Goal: Task Accomplishment & Management: Manage account settings

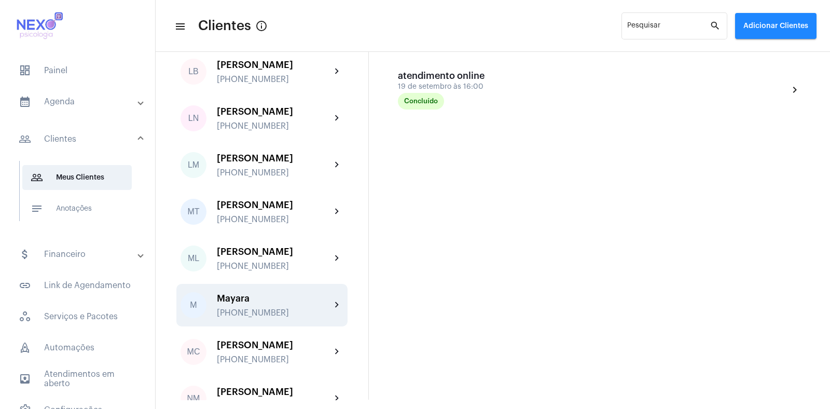
scroll to position [1007, 0]
click at [248, 304] on div "Mayara" at bounding box center [274, 298] width 114 height 10
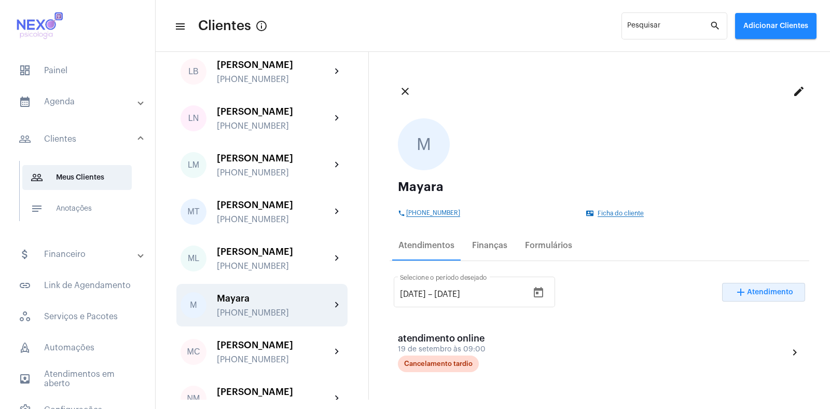
click at [757, 294] on span "Atendimento" at bounding box center [770, 291] width 46 height 7
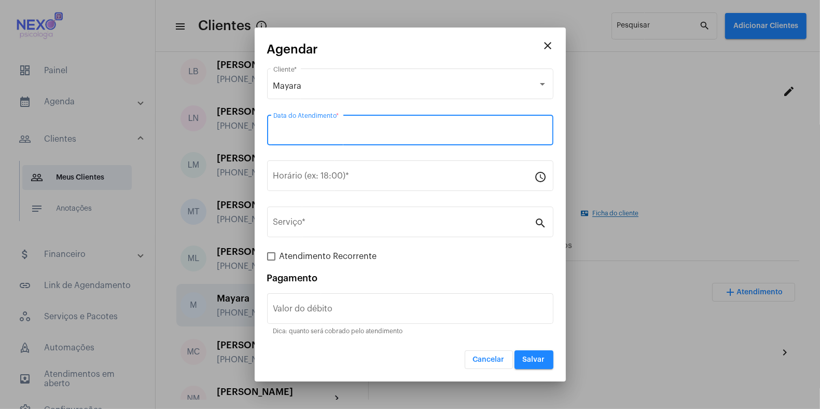
click at [341, 128] on input "Data do Atendimento *" at bounding box center [410, 132] width 274 height 9
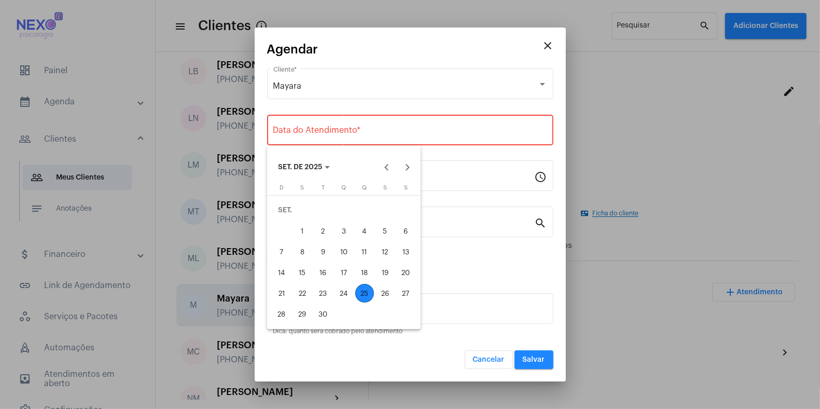
click at [362, 293] on div "25" at bounding box center [364, 293] width 19 height 19
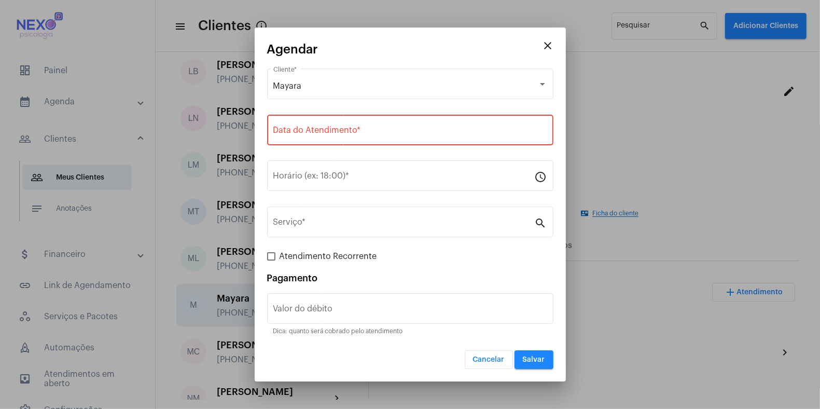
type input "[DATE]"
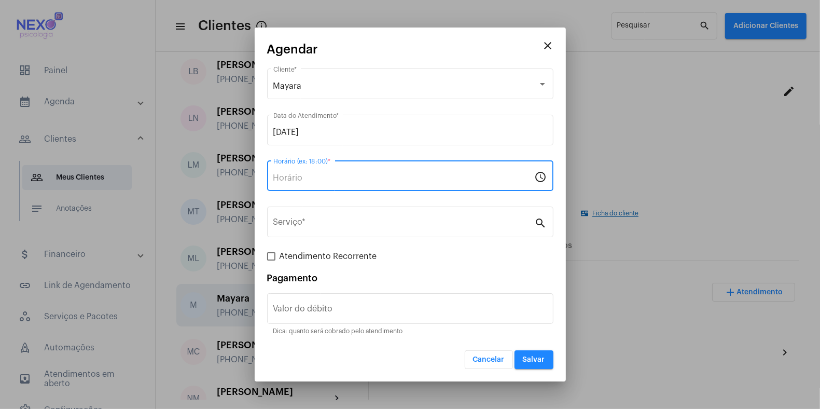
click at [358, 178] on input "Horário (ex: 18:00) *" at bounding box center [404, 177] width 262 height 9
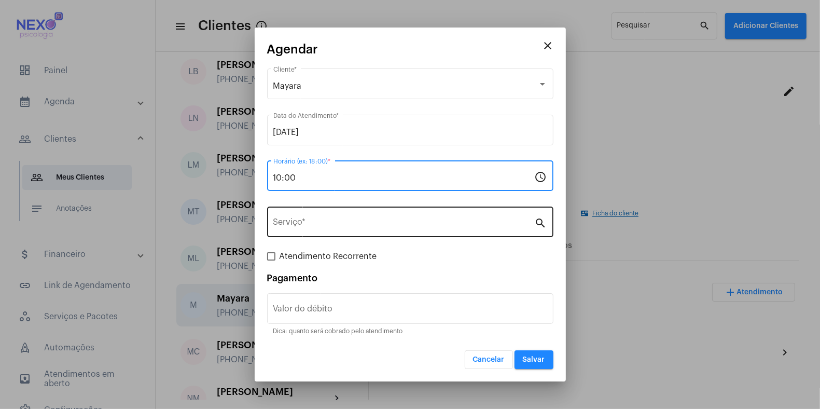
type input "10:00"
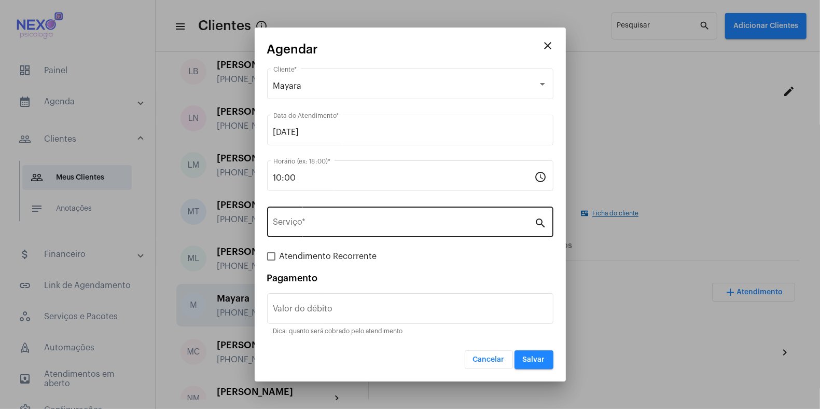
click at [363, 215] on div "Serviço *" at bounding box center [404, 220] width 262 height 33
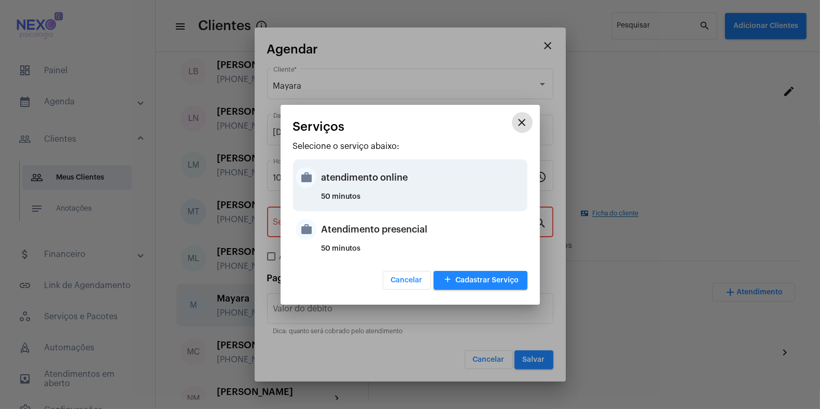
click at [369, 181] on div "atendimento online" at bounding box center [423, 177] width 203 height 31
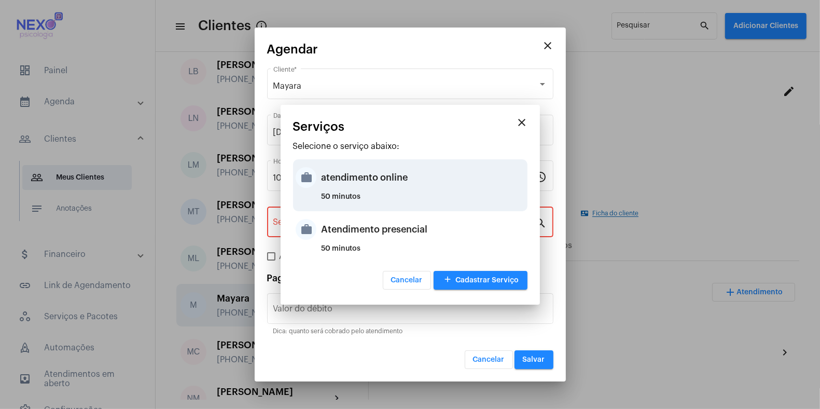
type input "atendimento online"
type input "R$ 150"
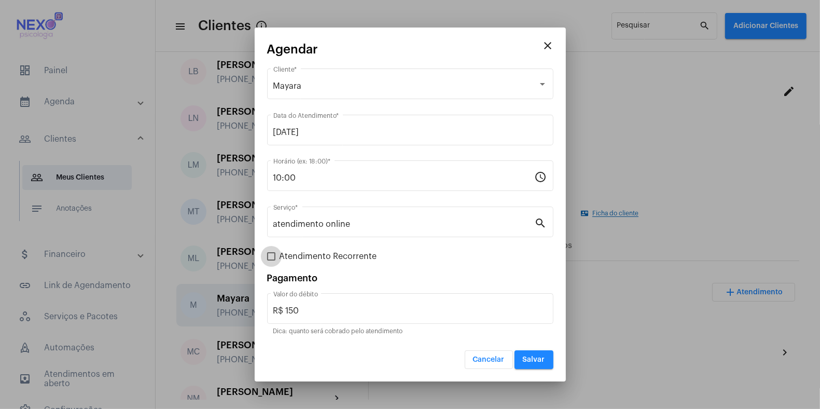
click at [273, 257] on span at bounding box center [271, 256] width 8 height 8
click at [271, 260] on input "Atendimento Recorrente" at bounding box center [271, 260] width 1 height 1
checkbox input "true"
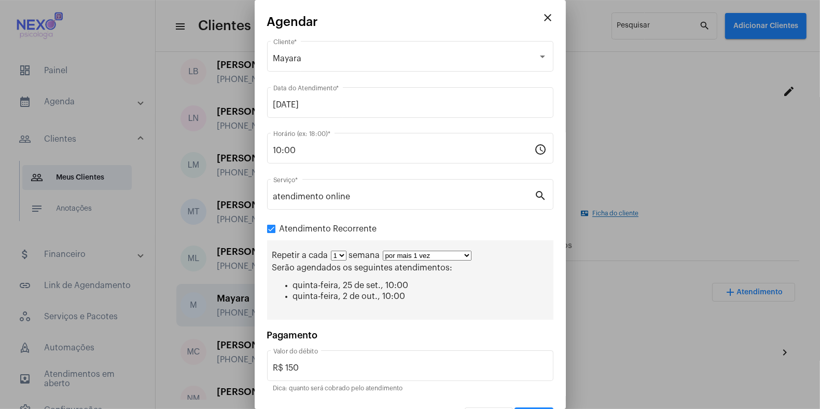
click at [465, 256] on select "por mais 1 vez por mais 2 vezes por mais 3 vezes por mais 4 vezes por mais 5 ve…" at bounding box center [427, 256] width 89 height 10
select select "5: 6"
click at [383, 251] on select "por mais 1 vez por mais 2 vezes por mais 3 vezes por mais 4 vezes por mais 5 ve…" at bounding box center [427, 256] width 89 height 10
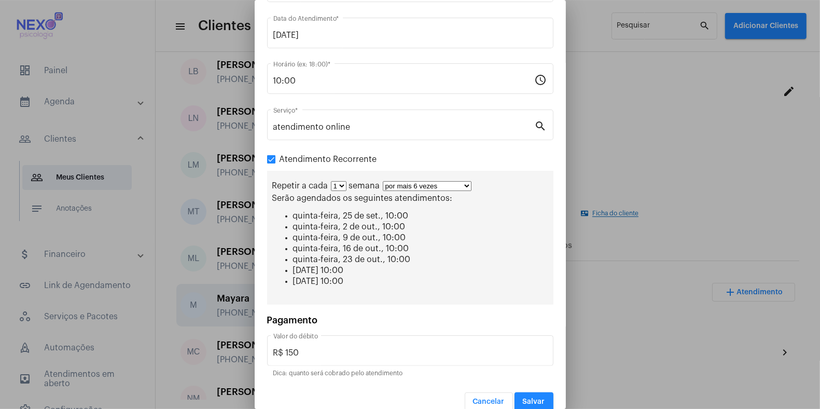
scroll to position [81, 0]
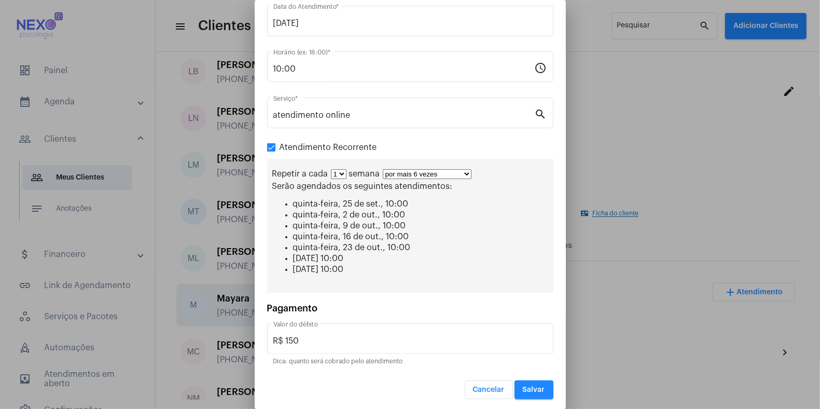
click at [523, 387] on span "Salvar" at bounding box center [534, 389] width 22 height 7
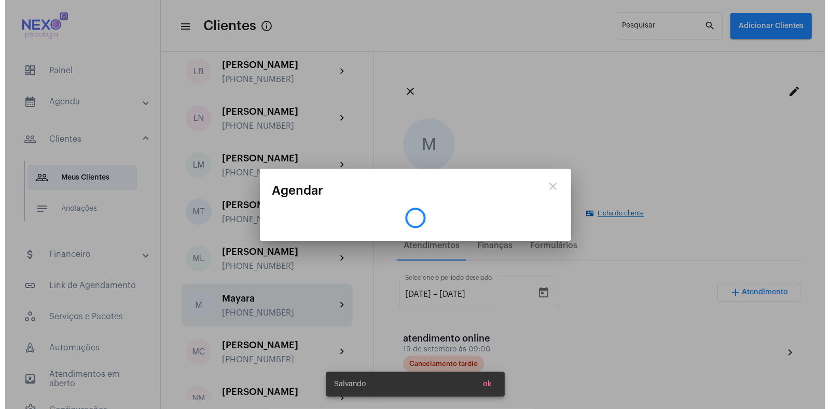
scroll to position [0, 0]
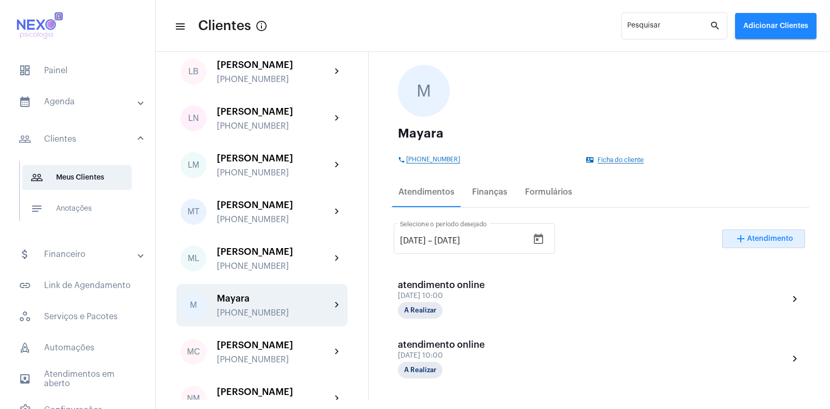
scroll to position [54, 0]
click at [758, 236] on span "Atendimento" at bounding box center [770, 238] width 46 height 7
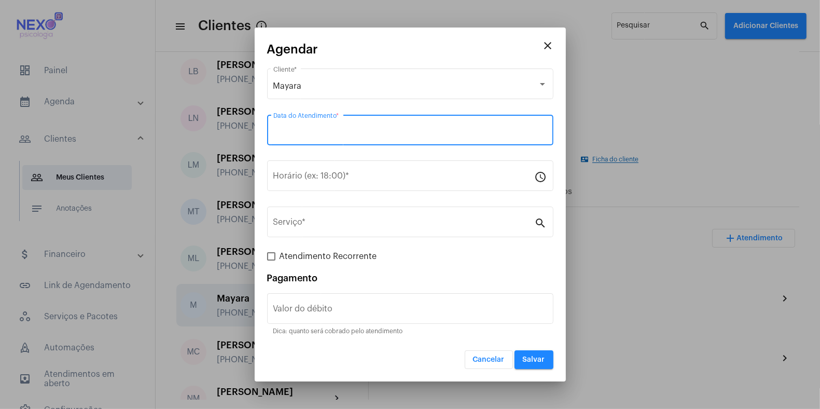
click at [312, 136] on input "Data do Atendimento *" at bounding box center [410, 132] width 274 height 9
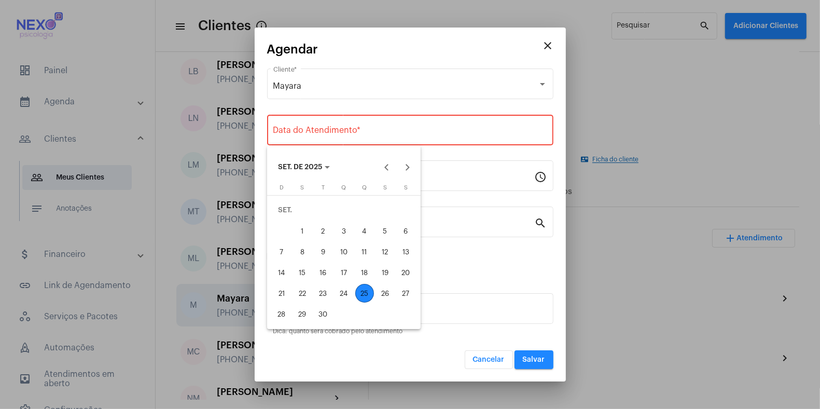
click at [364, 294] on div "25" at bounding box center [364, 293] width 19 height 19
type input "[DATE]"
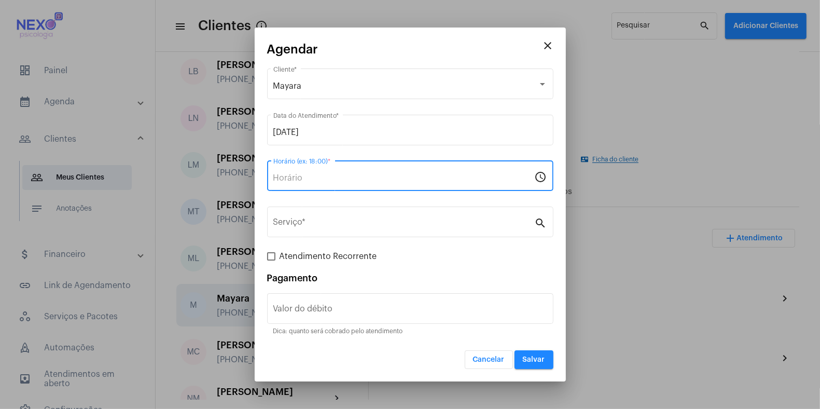
click at [337, 175] on input "Horário (ex: 18:00) *" at bounding box center [404, 177] width 262 height 9
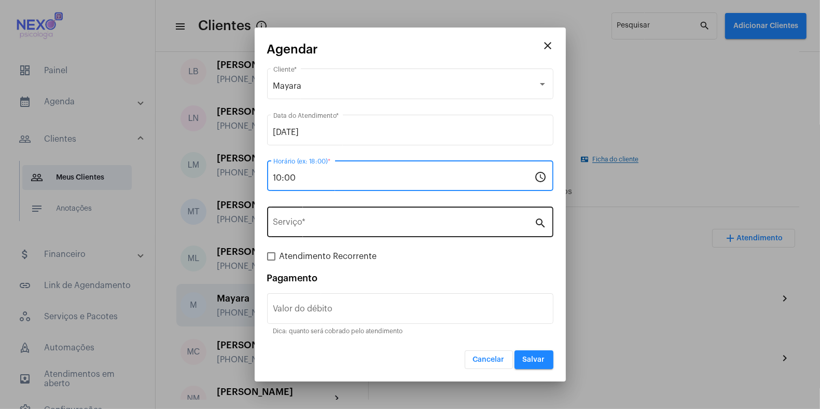
type input "10:00"
click at [320, 226] on input "Serviço *" at bounding box center [404, 223] width 262 height 9
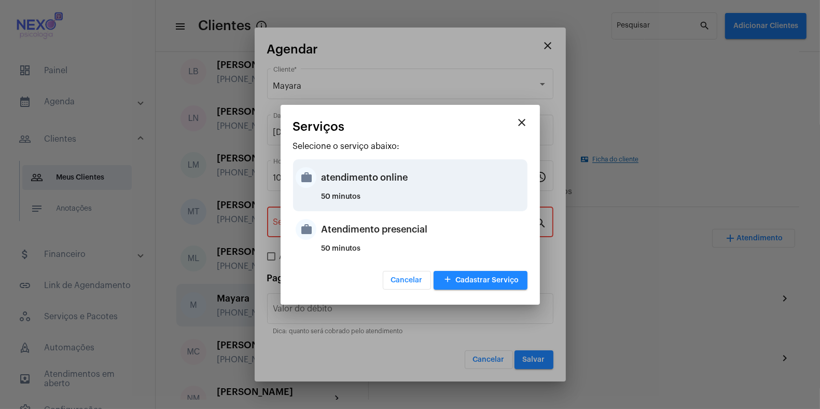
click at [335, 174] on div "atendimento online" at bounding box center [423, 177] width 203 height 31
type input "atendimento online"
type input "R$ 150"
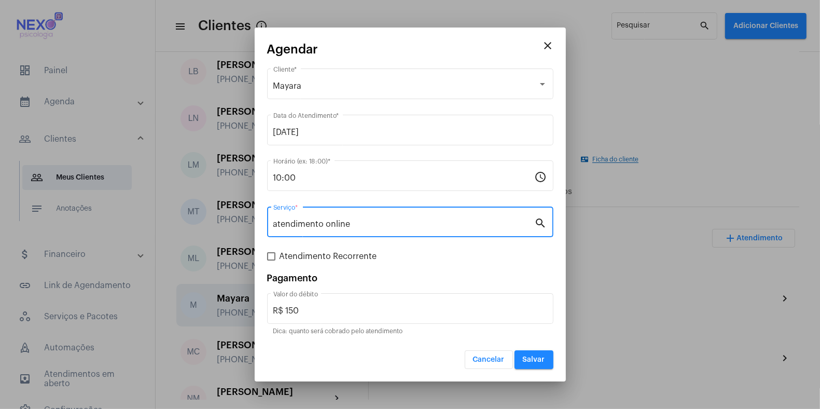
click at [533, 360] on span "Salvar" at bounding box center [534, 359] width 22 height 7
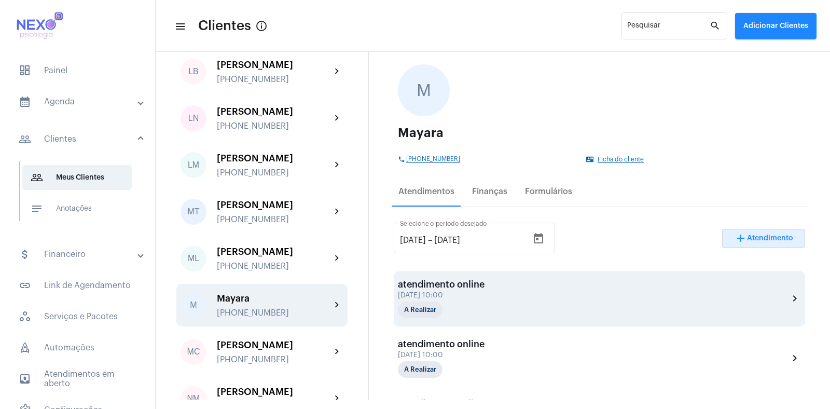
click at [789, 297] on mat-icon "chevron_right" at bounding box center [795, 298] width 12 height 12
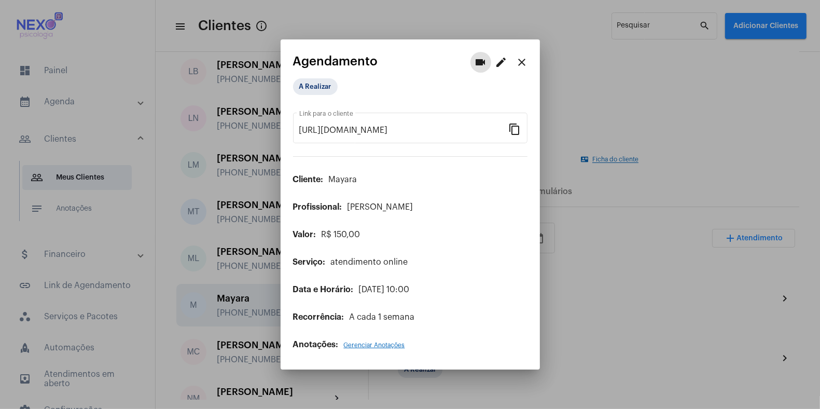
click at [519, 63] on mat-icon "close" at bounding box center [522, 62] width 12 height 12
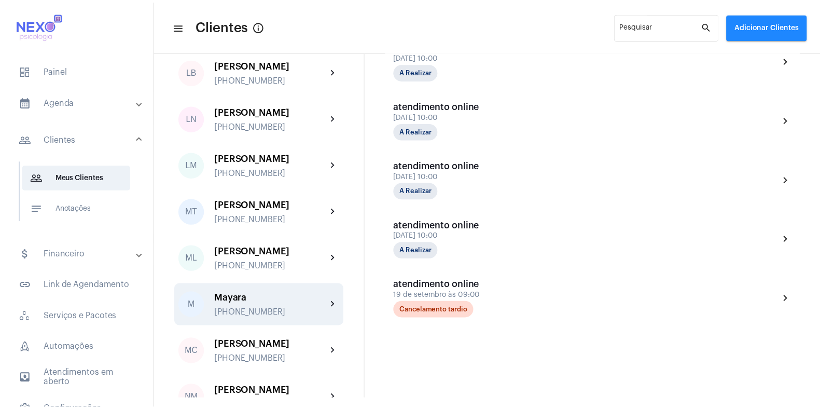
scroll to position [422, 0]
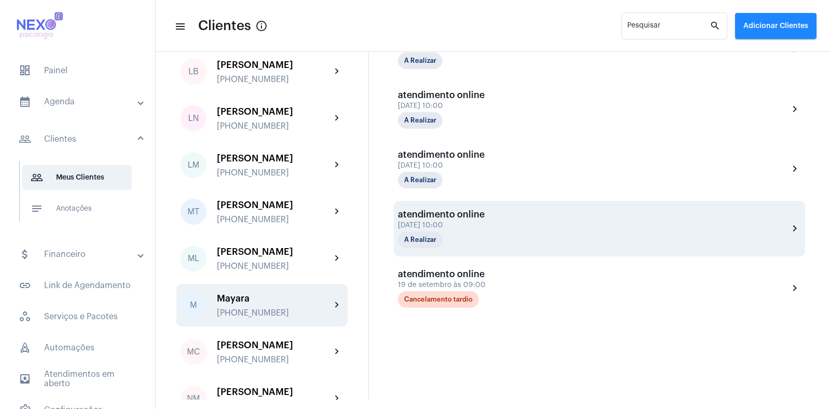
drag, startPoint x: 734, startPoint y: 222, endPoint x: 764, endPoint y: 242, distance: 36.6
click at [764, 242] on div "atendimento online [DATE] 10:00 A Realizar chevron_right" at bounding box center [599, 228] width 403 height 39
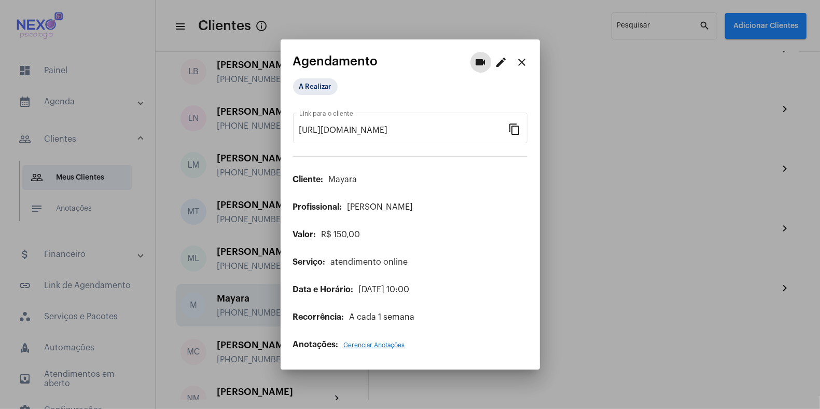
click at [504, 63] on mat-icon "edit" at bounding box center [502, 62] width 12 height 12
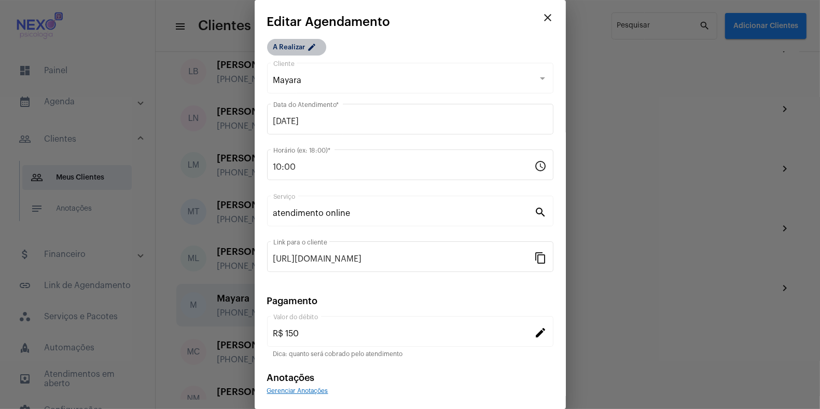
click at [314, 47] on mat-icon "edit" at bounding box center [314, 49] width 12 height 12
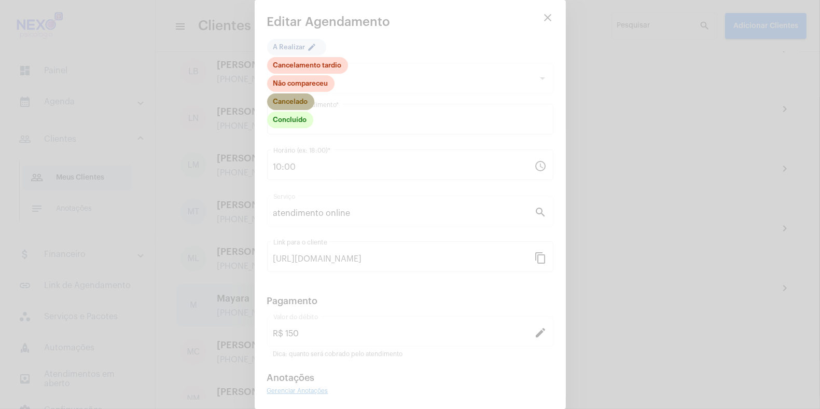
click at [295, 100] on mat-chip "Cancelado" at bounding box center [290, 101] width 47 height 17
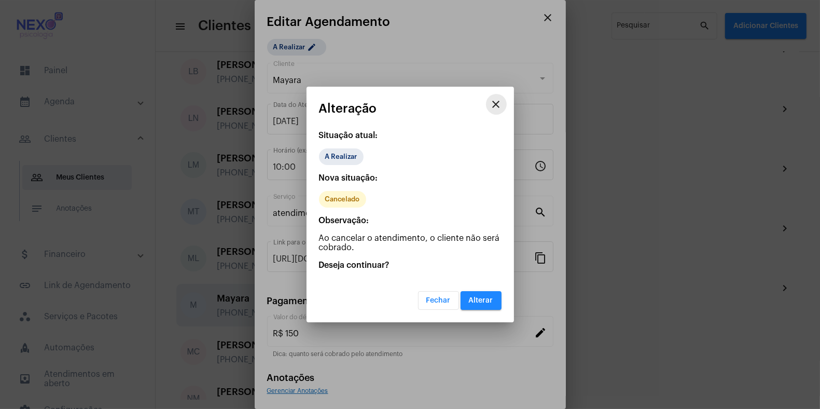
click at [494, 99] on mat-icon "close" at bounding box center [496, 104] width 12 height 12
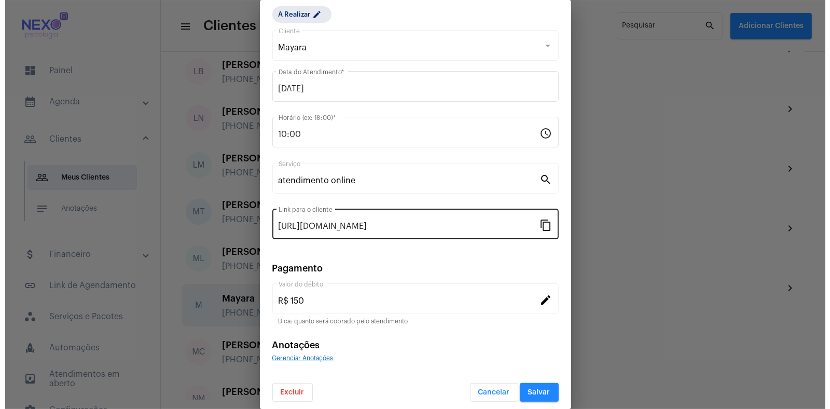
scroll to position [38, 0]
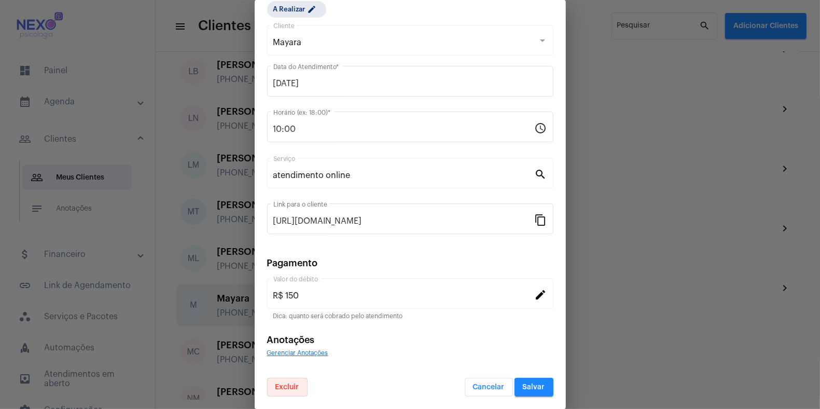
click at [291, 388] on span "Excluir" at bounding box center [288, 386] width 24 height 7
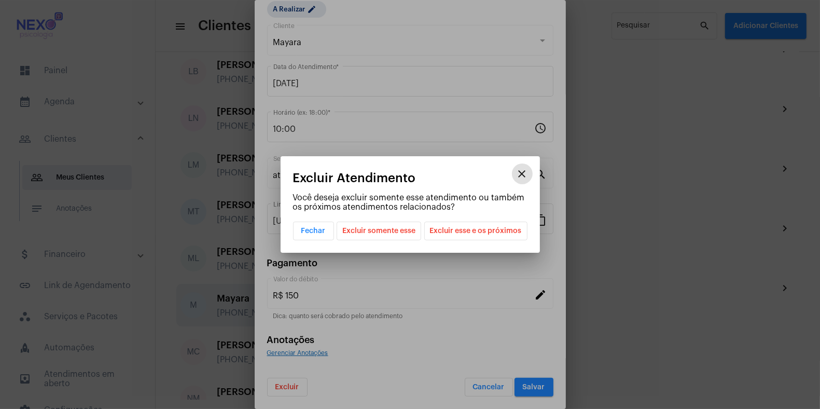
click at [404, 231] on span "Excluir somente esse" at bounding box center [378, 231] width 73 height 18
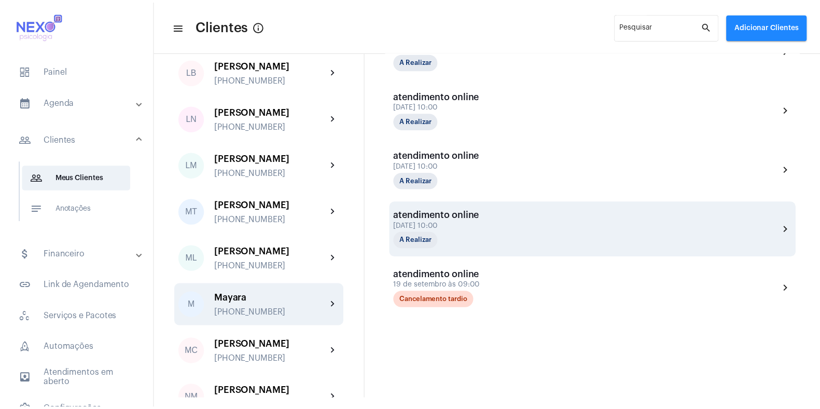
scroll to position [363, 0]
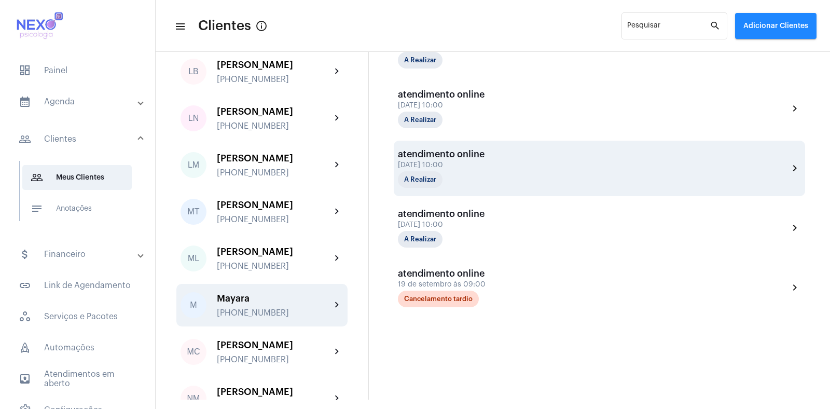
click at [434, 158] on div "atendimento online" at bounding box center [450, 154] width 104 height 10
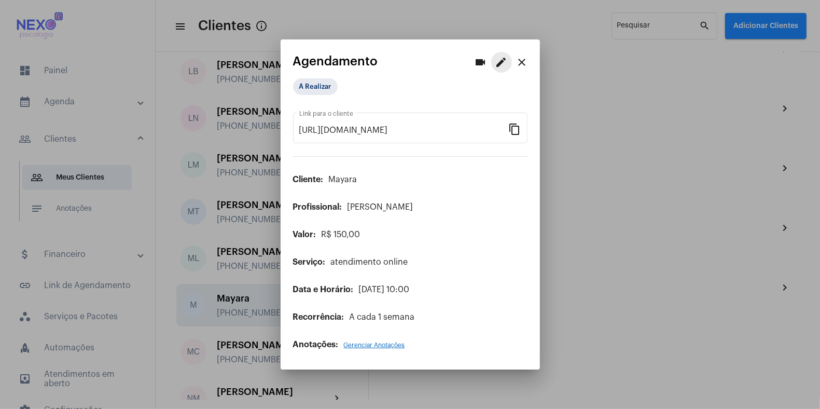
click at [498, 66] on mat-icon "edit" at bounding box center [502, 62] width 12 height 12
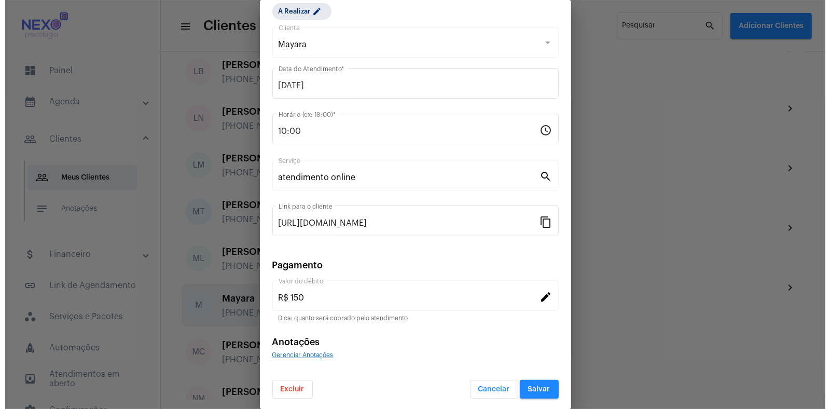
scroll to position [38, 0]
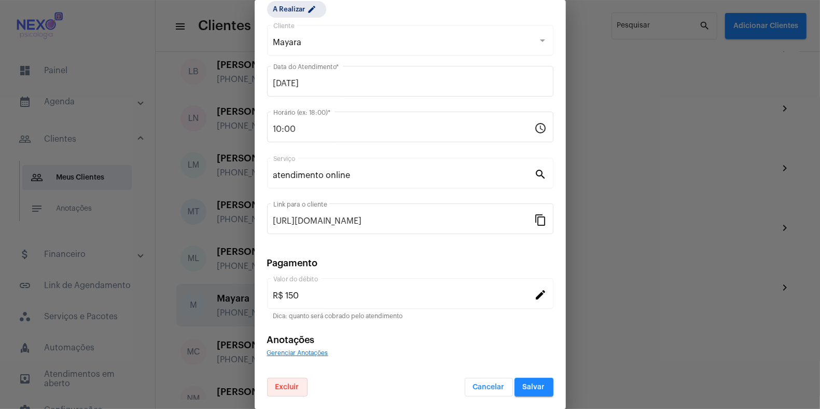
click at [279, 391] on button "Excluir" at bounding box center [287, 387] width 40 height 19
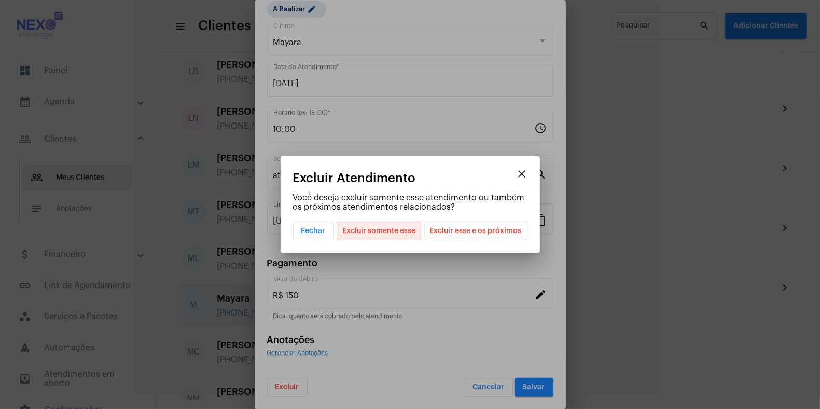
click at [391, 231] on span "Excluir somente esse" at bounding box center [378, 231] width 73 height 18
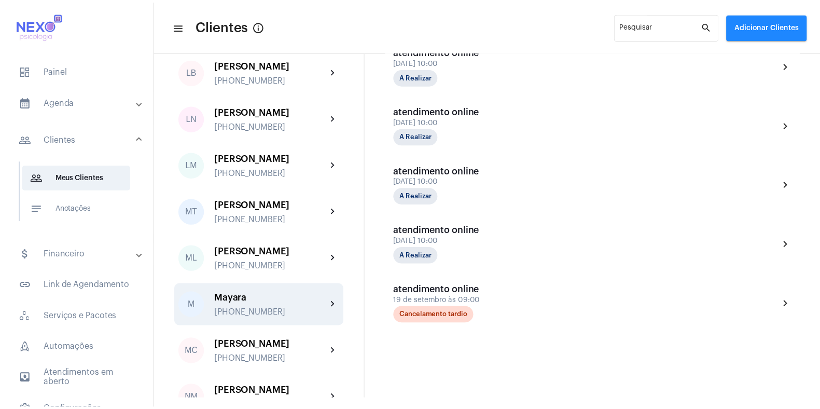
scroll to position [288, 0]
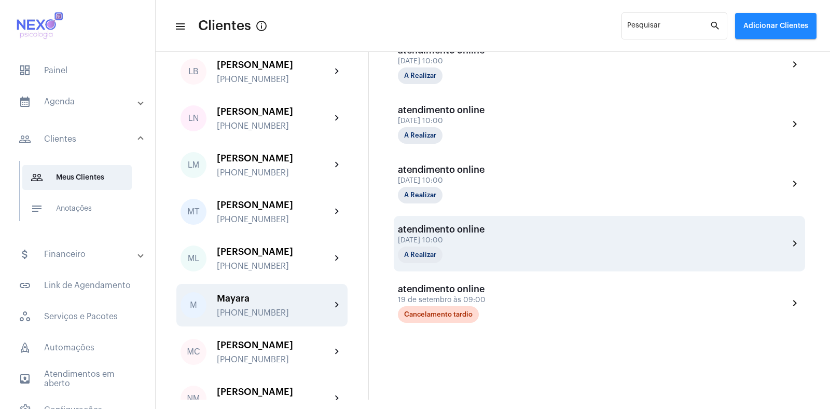
click at [432, 239] on div "[DATE] 10:00" at bounding box center [450, 241] width 104 height 8
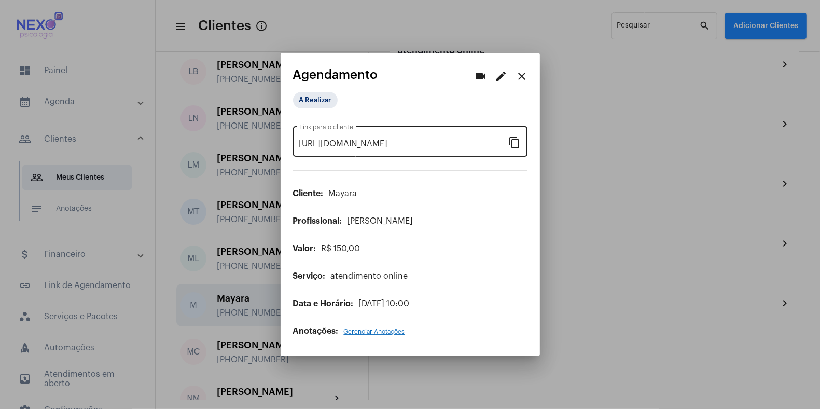
click at [514, 143] on mat-icon "content_copy" at bounding box center [515, 142] width 12 height 12
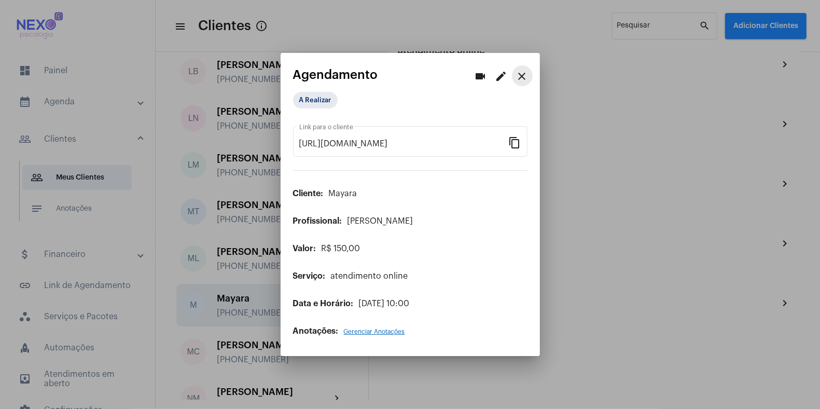
click at [526, 78] on mat-icon "close" at bounding box center [522, 76] width 12 height 12
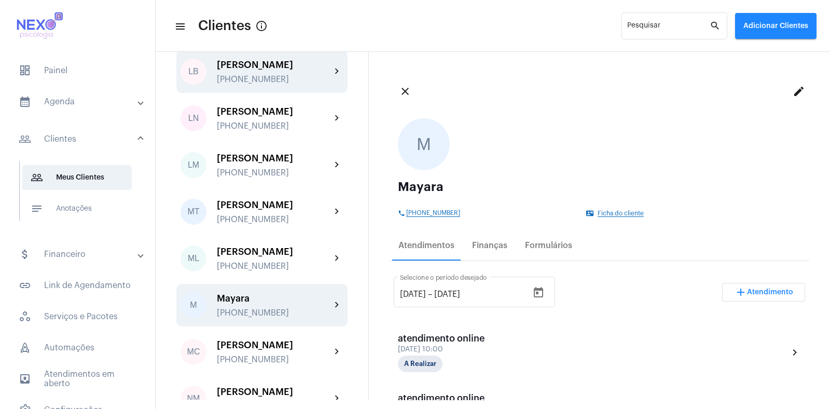
click at [229, 84] on div "[PERSON_NAME] [PHONE_NUMBER]" at bounding box center [274, 72] width 114 height 24
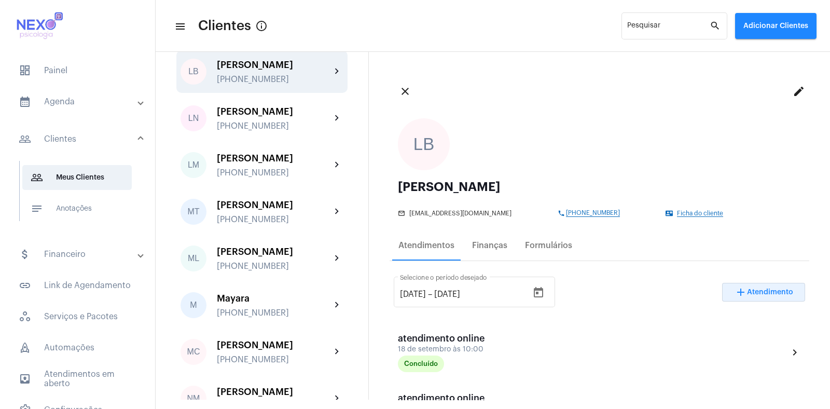
click at [759, 291] on span "Atendimento" at bounding box center [770, 291] width 46 height 7
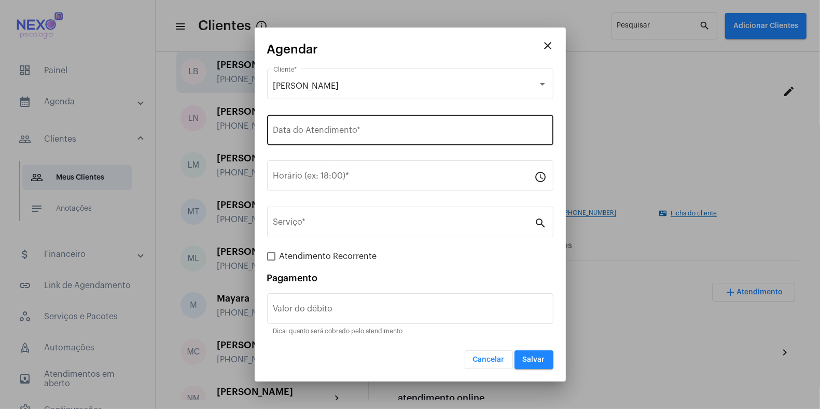
click at [319, 129] on input "Data do Atendimento *" at bounding box center [410, 132] width 274 height 9
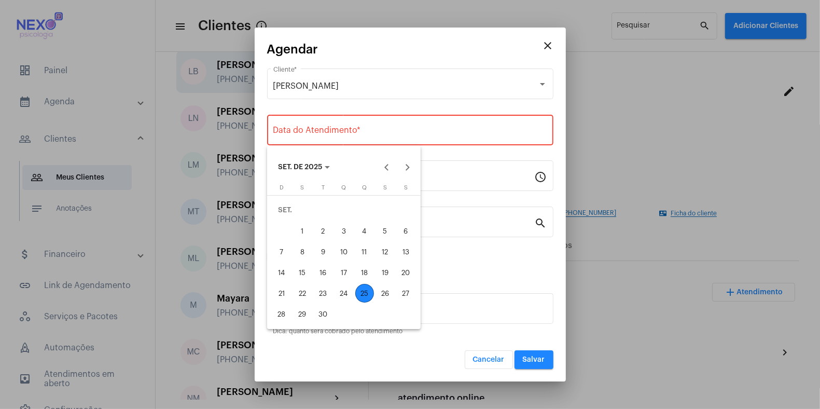
click at [362, 293] on div "25" at bounding box center [364, 293] width 19 height 19
type input "[DATE]"
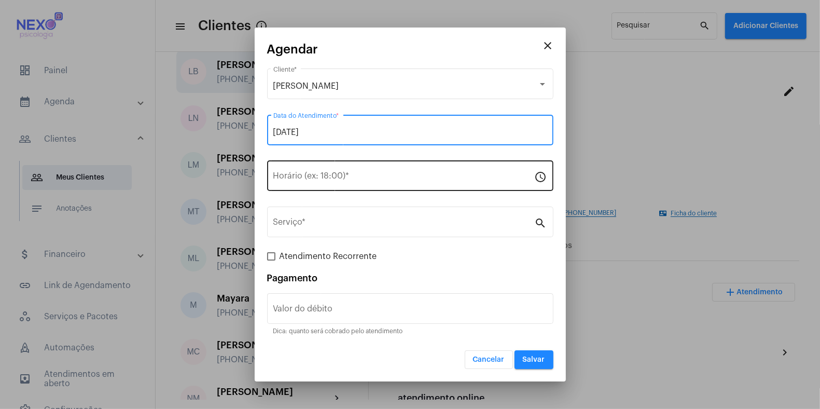
click at [297, 181] on input "Horário (ex: 18:00) *" at bounding box center [404, 177] width 262 height 9
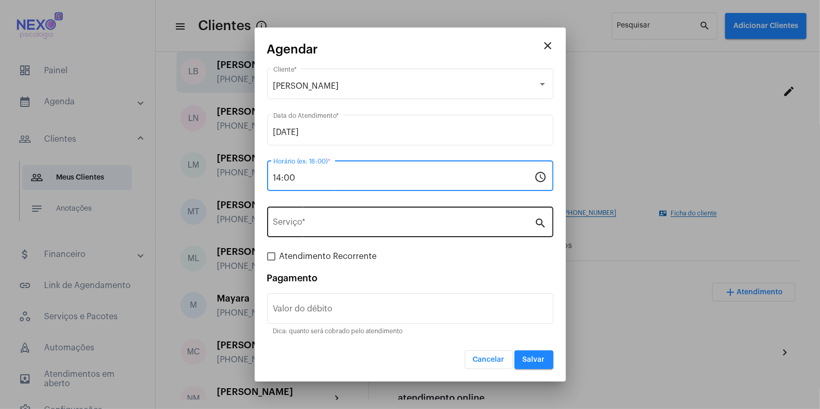
type input "14:00"
click at [308, 223] on input "Serviço *" at bounding box center [404, 223] width 262 height 9
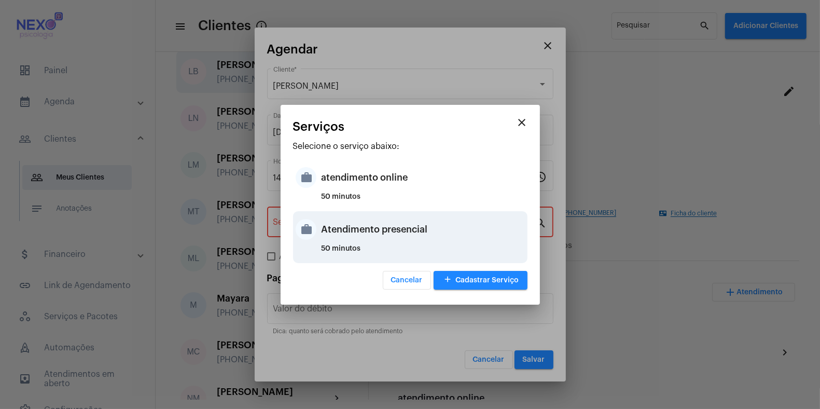
click at [310, 226] on mat-icon "work" at bounding box center [306, 229] width 21 height 21
type input "Atendimento presencial"
type input "R$ 150"
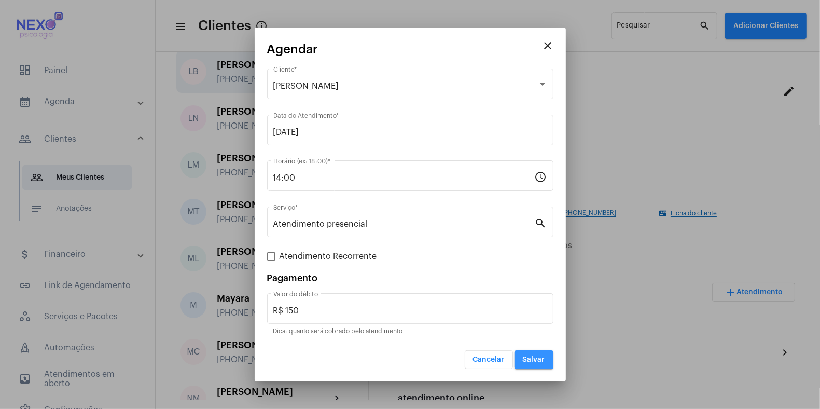
click at [538, 356] on span "Salvar" at bounding box center [534, 359] width 22 height 7
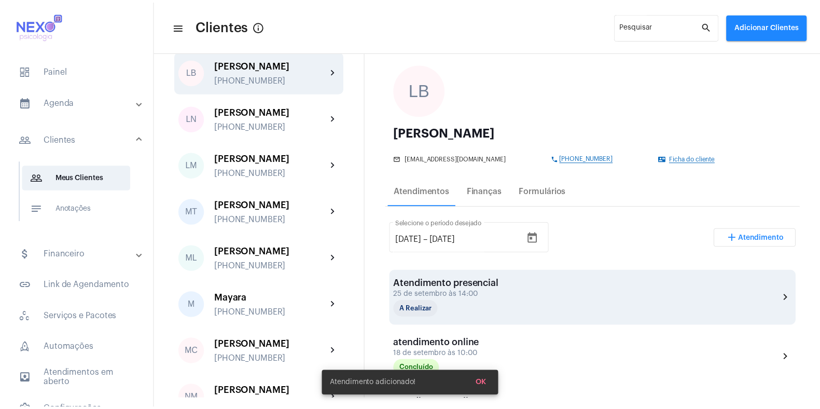
scroll to position [55, 0]
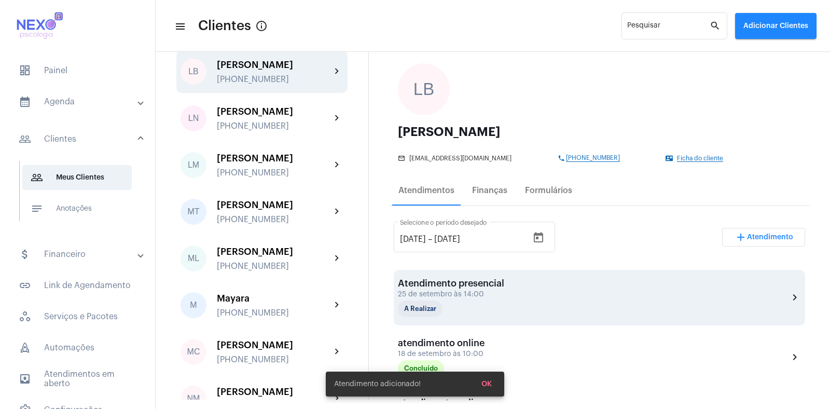
click at [512, 280] on div "Atendimento presencial [DATE] 14:00 A Realizar chevron_right" at bounding box center [599, 297] width 403 height 39
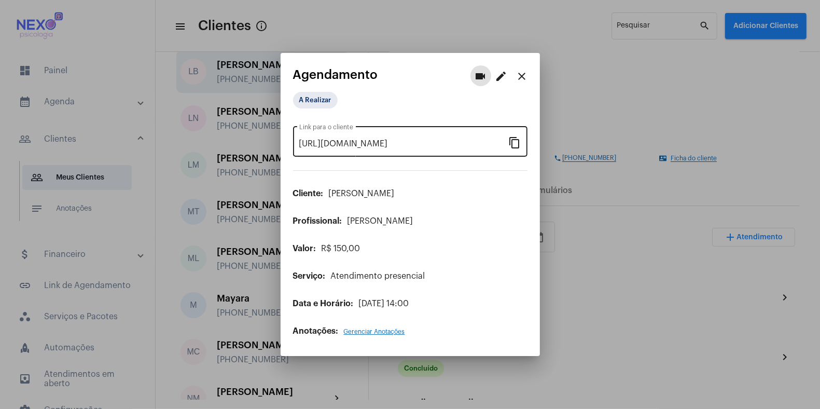
click at [519, 140] on mat-icon "content_copy" at bounding box center [515, 142] width 12 height 12
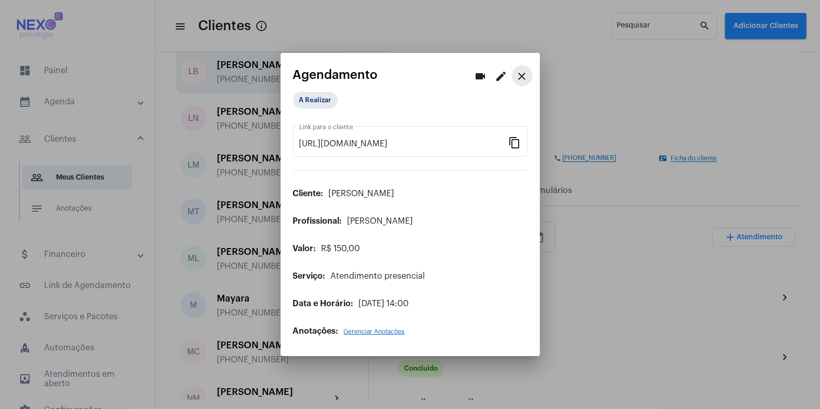
click at [524, 76] on mat-icon "close" at bounding box center [522, 76] width 12 height 12
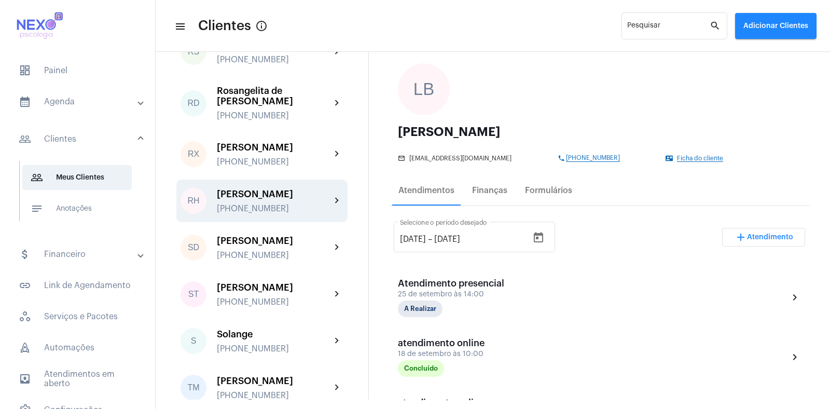
click at [256, 213] on div "[PERSON_NAME] [PHONE_NUMBER]" at bounding box center [274, 201] width 114 height 24
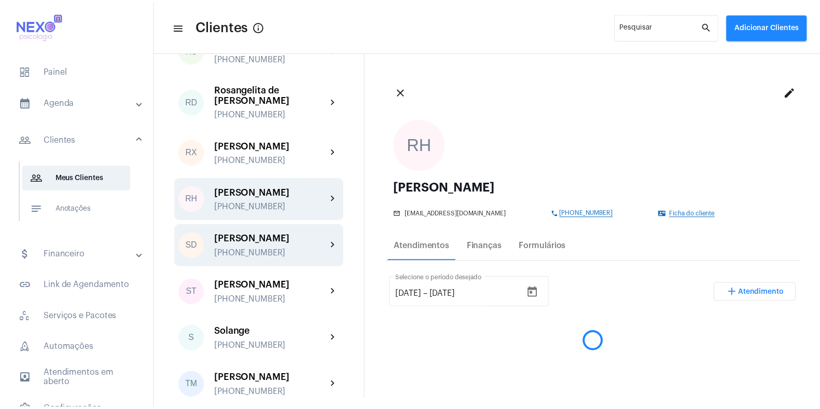
scroll to position [1590, 0]
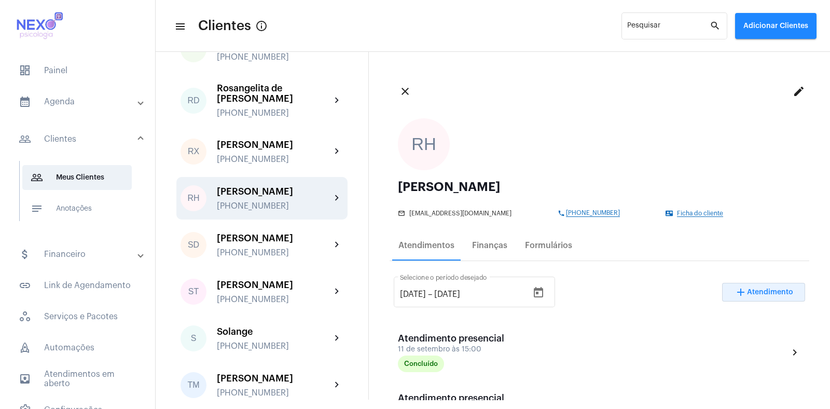
click at [754, 289] on span "Atendimento" at bounding box center [770, 291] width 46 height 7
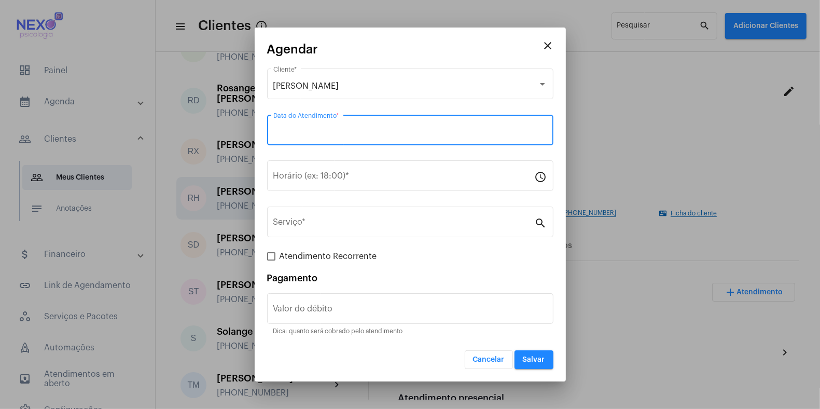
click at [357, 132] on input "Data do Atendimento *" at bounding box center [410, 132] width 274 height 9
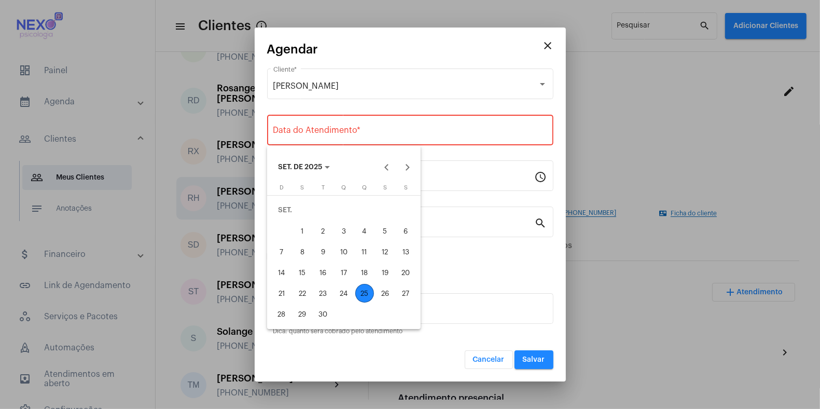
click at [368, 291] on div "25" at bounding box center [364, 293] width 19 height 19
type input "[DATE]"
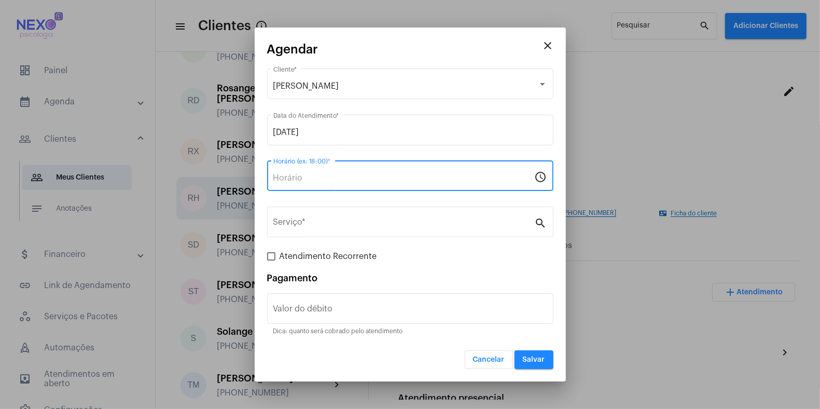
click at [348, 178] on input "Horário (ex: 18:00) *" at bounding box center [404, 177] width 262 height 9
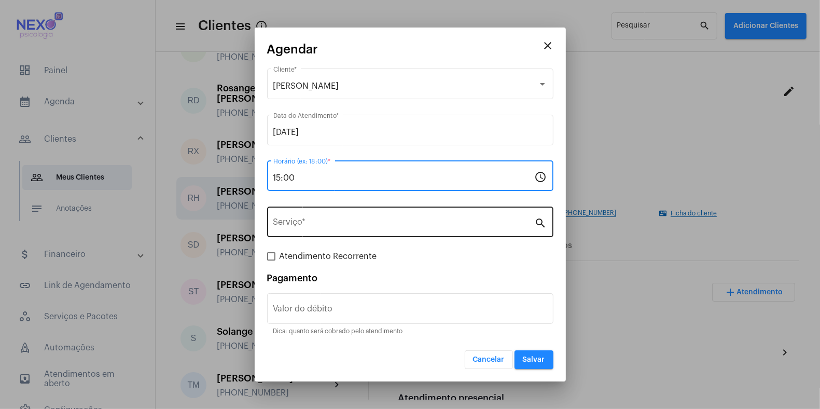
type input "15:00"
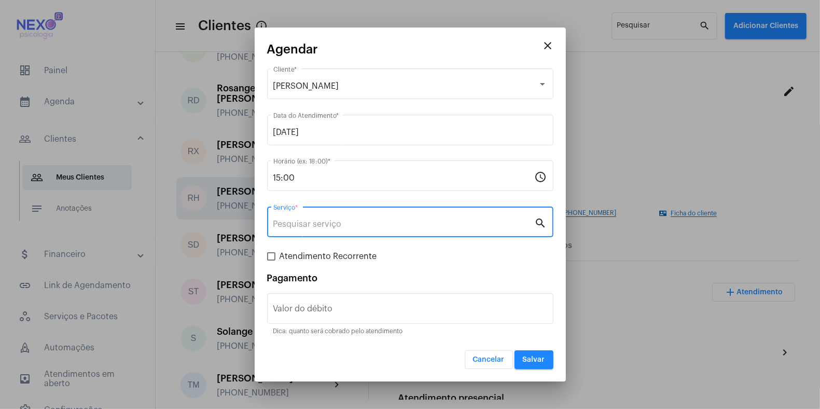
click at [355, 226] on input "Serviço *" at bounding box center [404, 223] width 262 height 9
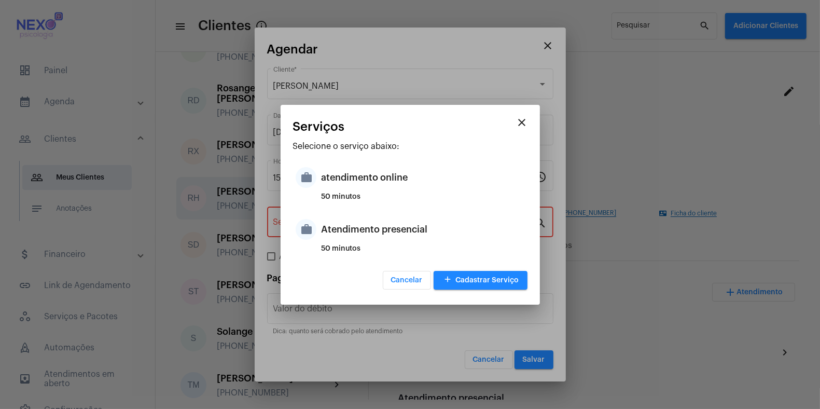
click at [355, 226] on div "Atendimento presencial" at bounding box center [423, 229] width 203 height 31
type input "Atendimento presencial"
type input "R$ 150"
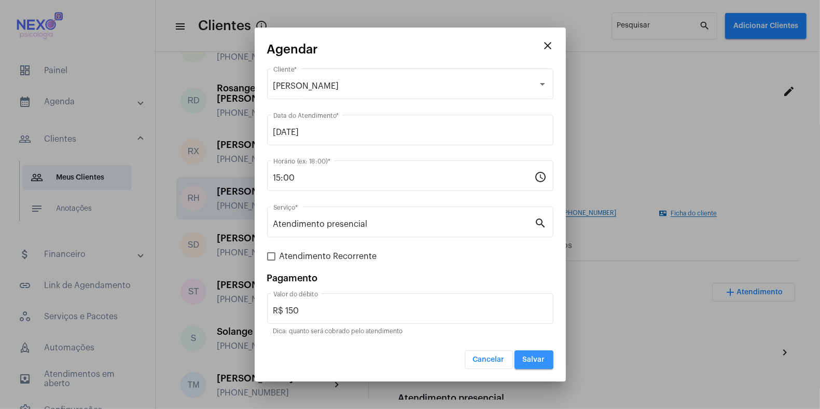
click at [534, 359] on span "Salvar" at bounding box center [534, 359] width 22 height 7
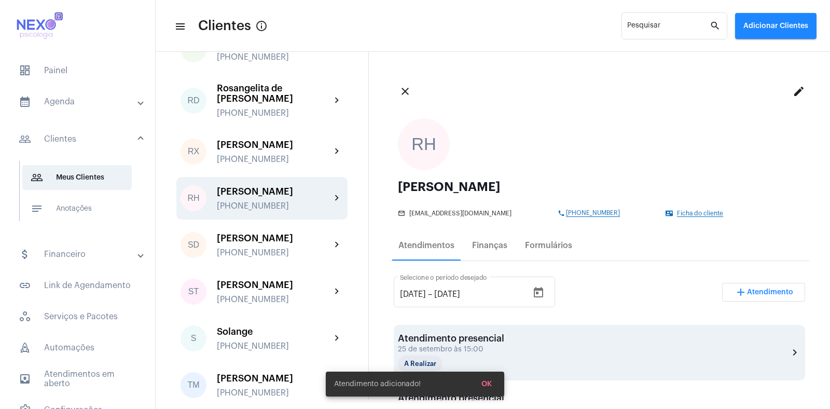
click at [516, 336] on div "Atendimento presencial [DATE] 15:00 A Realizar chevron_right" at bounding box center [599, 352] width 403 height 39
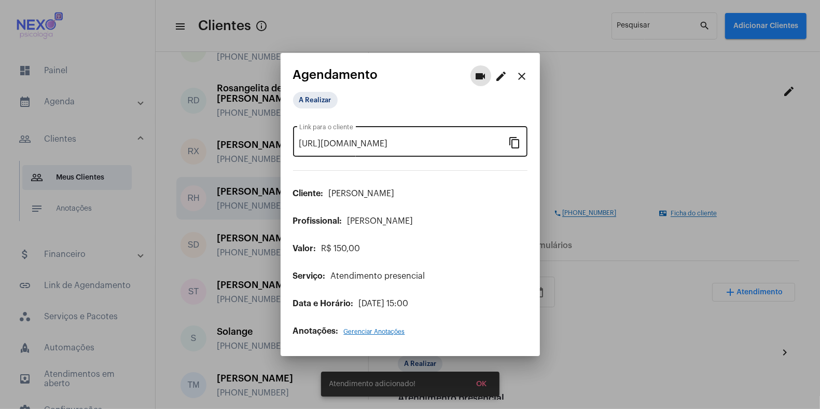
click at [515, 146] on mat-icon "content_copy" at bounding box center [515, 142] width 12 height 12
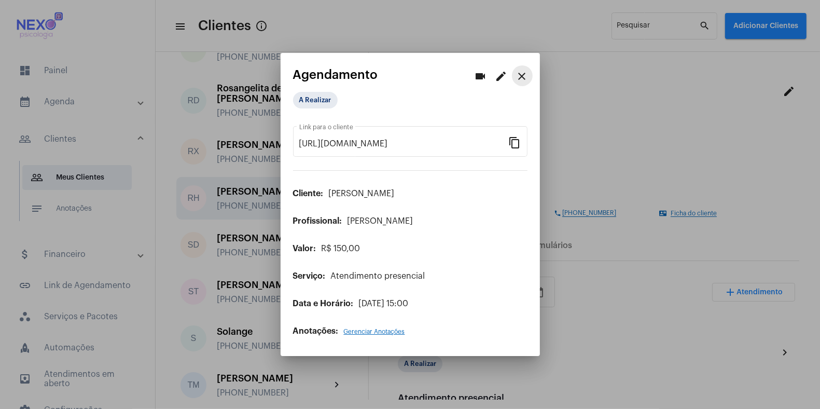
click at [522, 75] on mat-icon "close" at bounding box center [522, 76] width 12 height 12
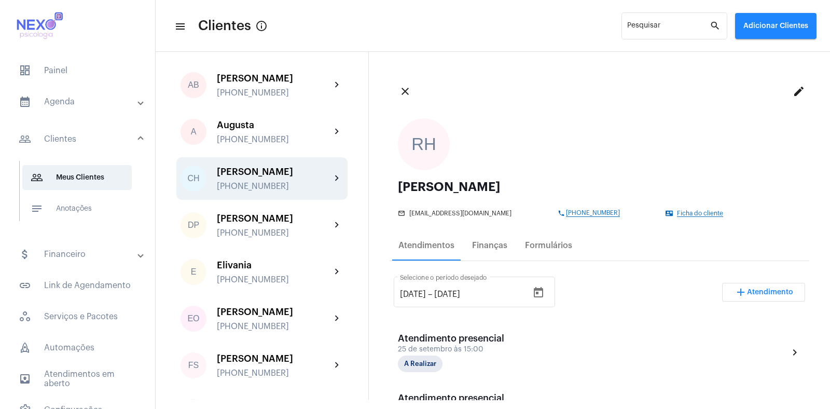
click at [262, 177] on div "[PERSON_NAME]" at bounding box center [274, 172] width 114 height 10
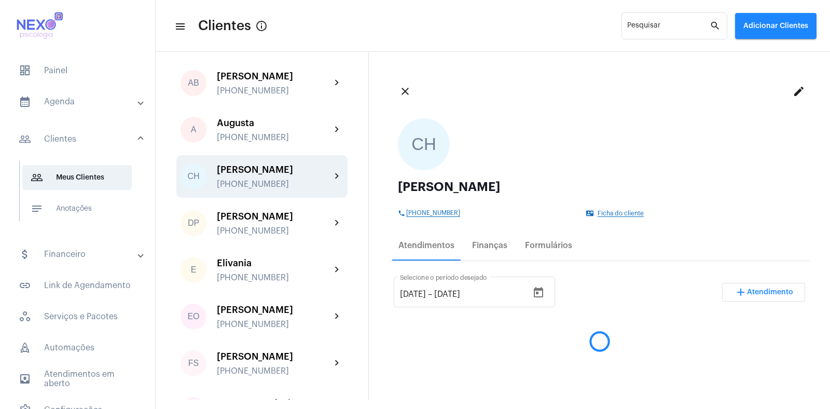
scroll to position [249, 0]
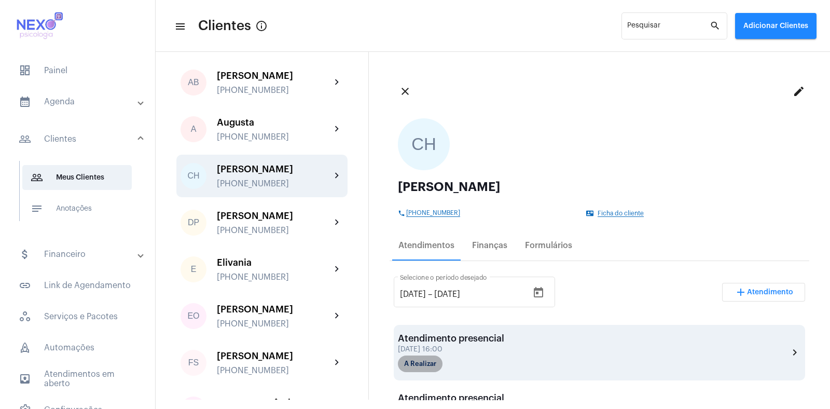
click at [408, 367] on mat-chip "A Realizar" at bounding box center [420, 363] width 45 height 17
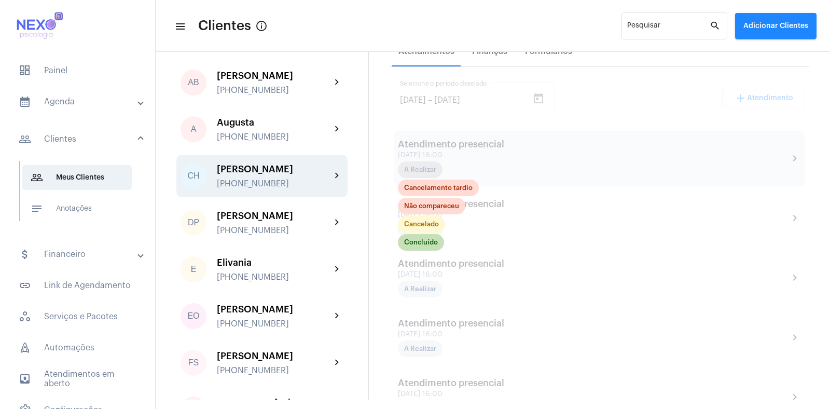
scroll to position [195, 0]
click at [410, 241] on mat-chip "Concluído" at bounding box center [421, 241] width 46 height 17
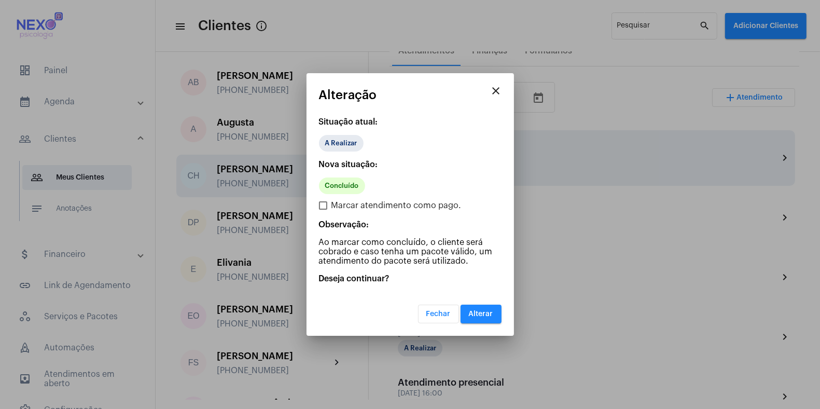
click at [486, 314] on span "Alterar" at bounding box center [481, 313] width 24 height 7
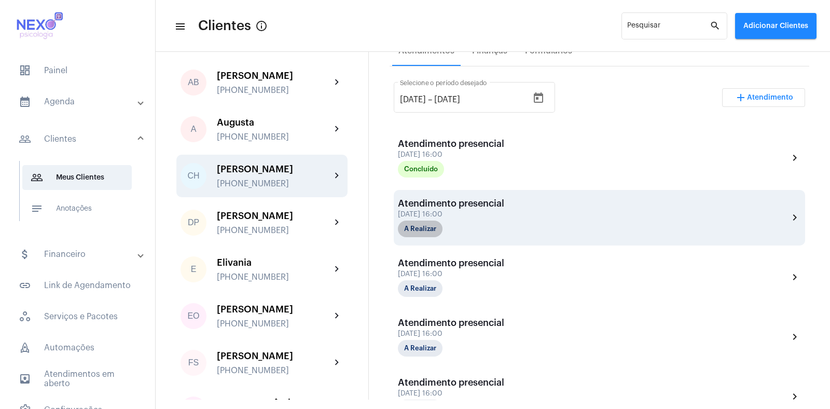
click at [419, 233] on mat-chip "A Realizar" at bounding box center [420, 229] width 45 height 17
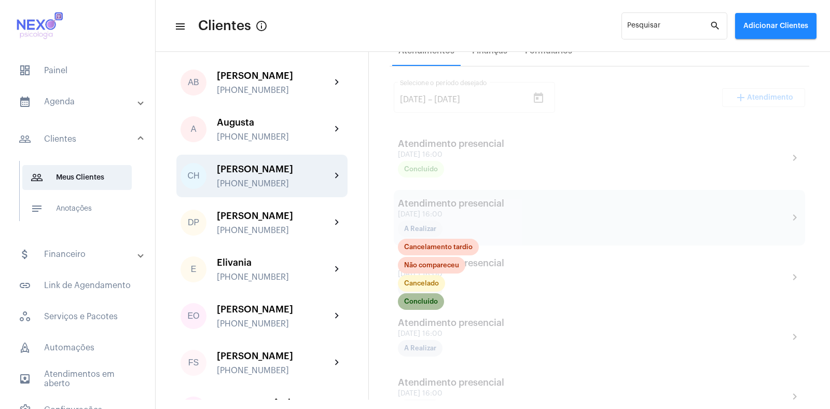
click at [424, 300] on mat-chip "Concluído" at bounding box center [421, 301] width 46 height 17
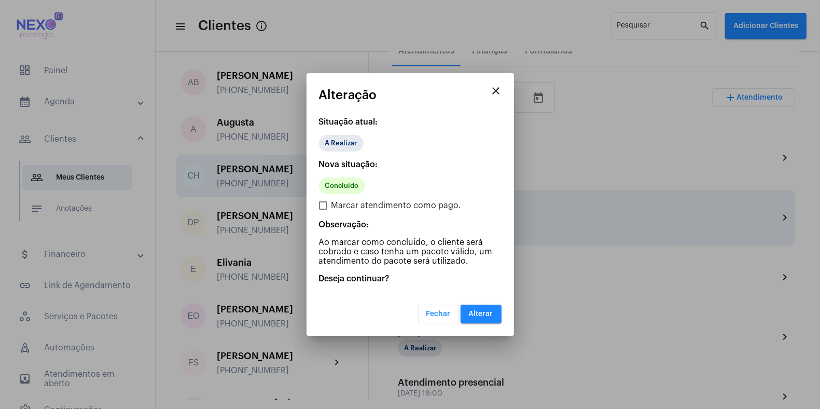
click at [487, 310] on span "Alterar" at bounding box center [481, 313] width 24 height 7
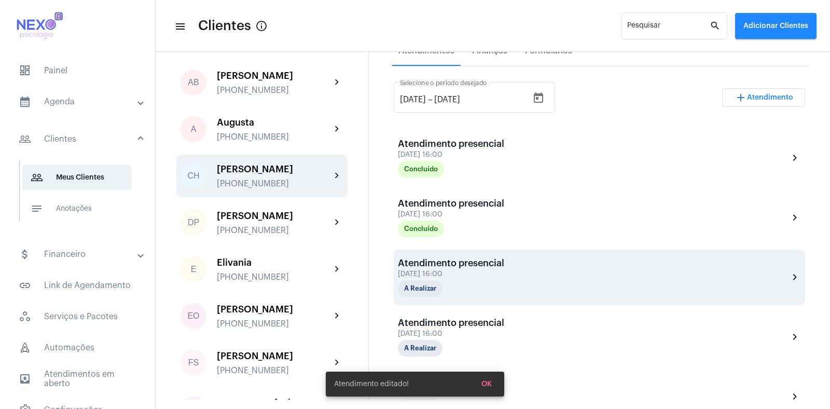
click at [437, 271] on div "[DATE] 16:00" at bounding box center [451, 274] width 106 height 8
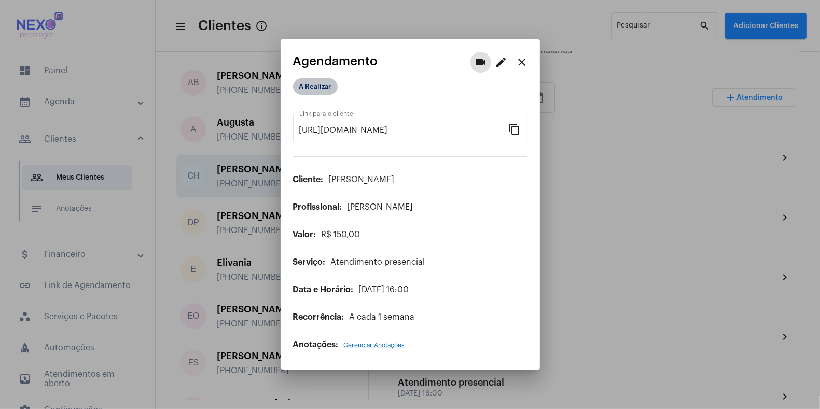
click at [318, 87] on mat-chip "A Realizar" at bounding box center [315, 86] width 45 height 17
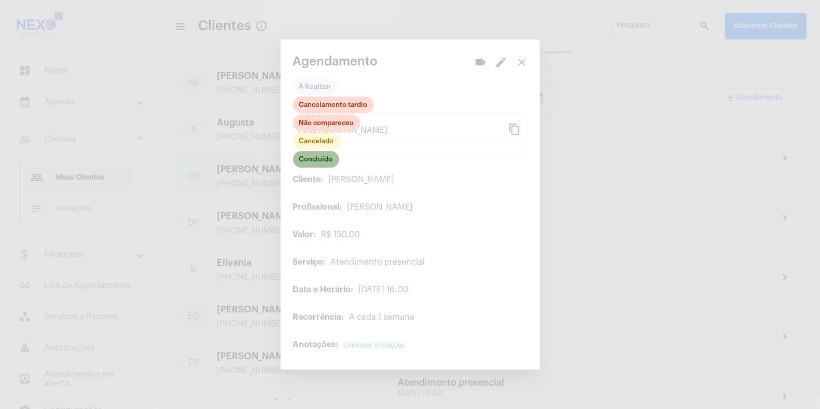
click at [312, 160] on mat-chip "Concluído" at bounding box center [316, 159] width 46 height 17
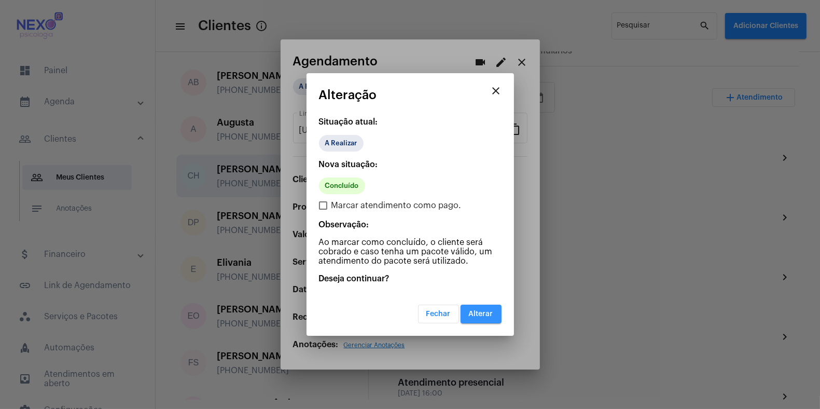
click at [476, 308] on button "Alterar" at bounding box center [481, 314] width 41 height 19
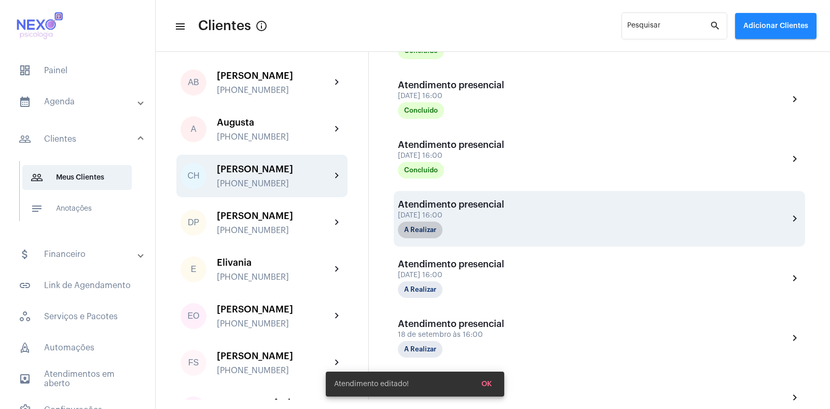
scroll to position [313, 0]
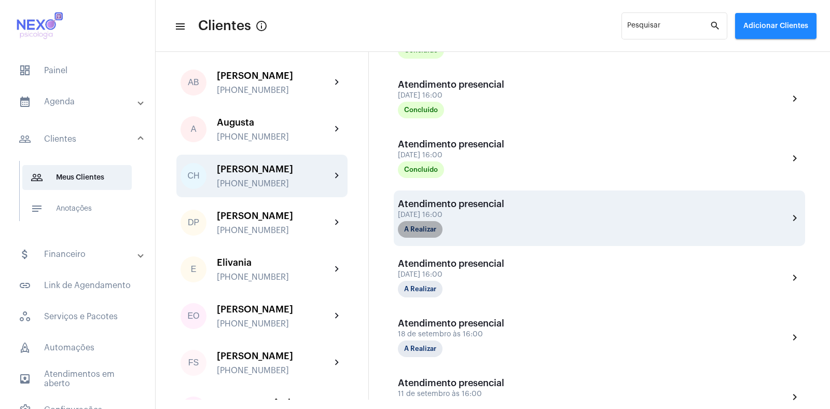
click at [424, 229] on mat-chip "A Realizar" at bounding box center [420, 229] width 45 height 17
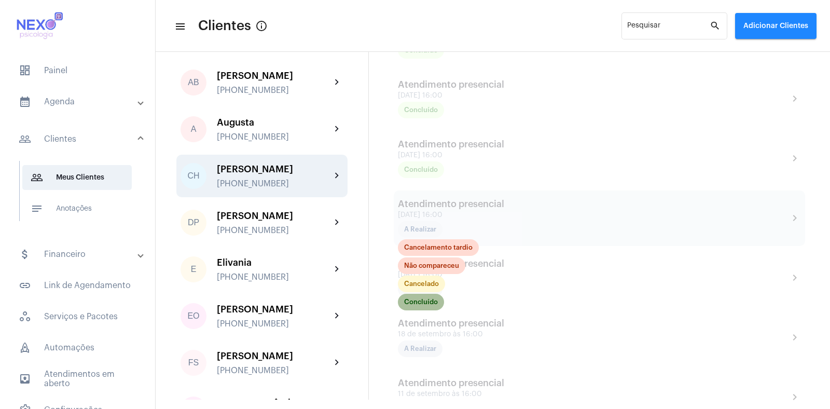
click at [430, 298] on mat-chip "Concluído" at bounding box center [421, 302] width 46 height 17
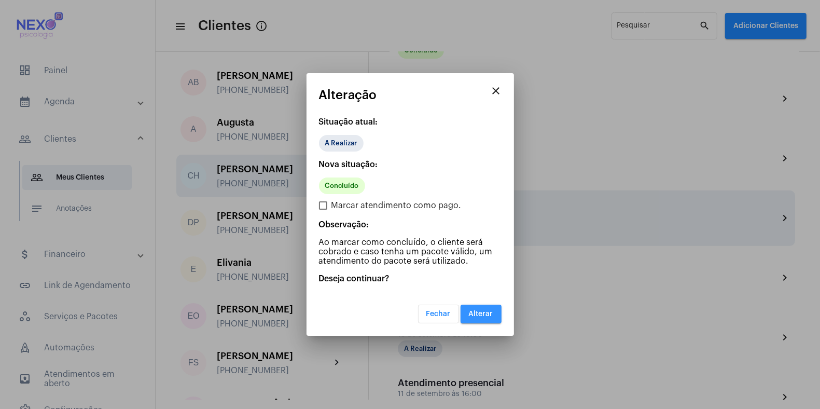
click at [485, 313] on span "Alterar" at bounding box center [481, 313] width 24 height 7
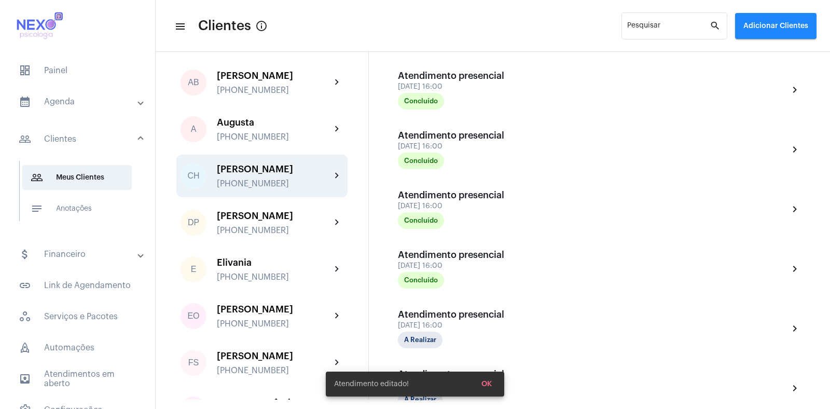
scroll to position [313, 0]
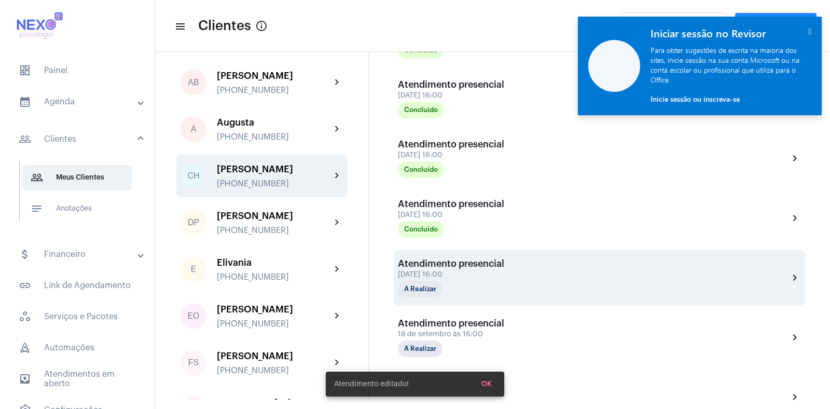
click at [441, 273] on div "[DATE] 16:00" at bounding box center [451, 275] width 106 height 8
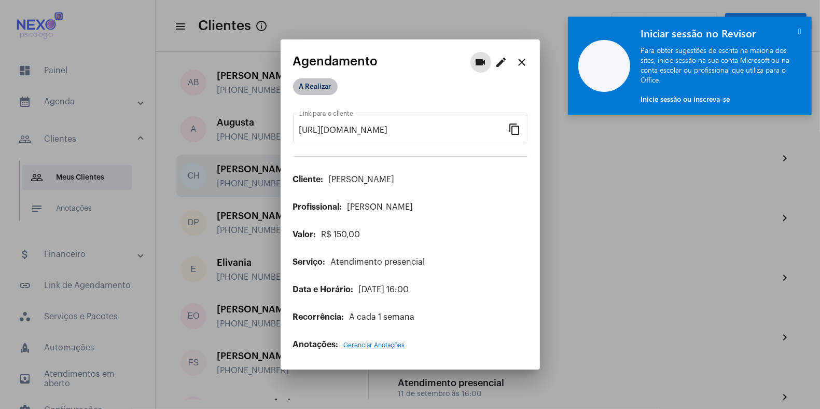
click at [300, 85] on mat-chip "A Realizar" at bounding box center [315, 86] width 45 height 17
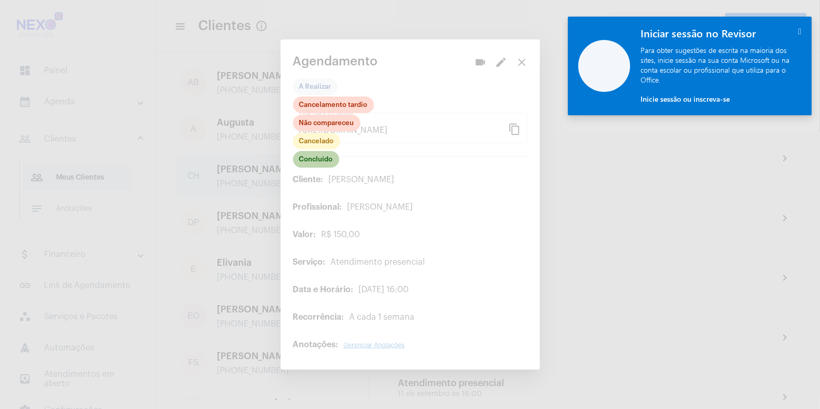
click at [317, 161] on mat-chip "Concluído" at bounding box center [316, 159] width 46 height 17
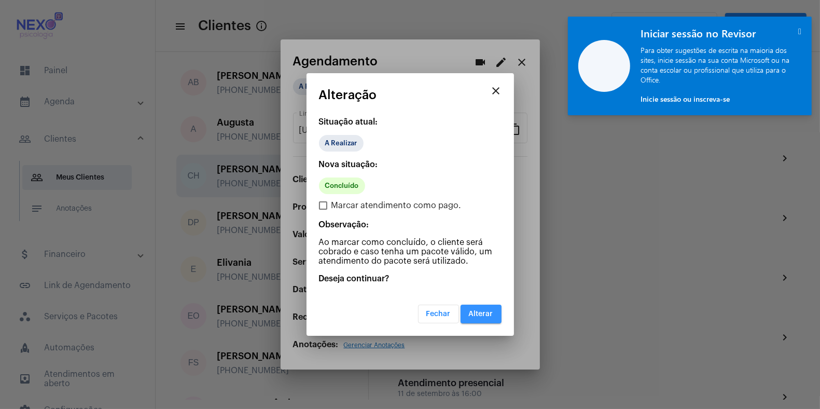
click at [472, 315] on span "Alterar" at bounding box center [481, 313] width 24 height 7
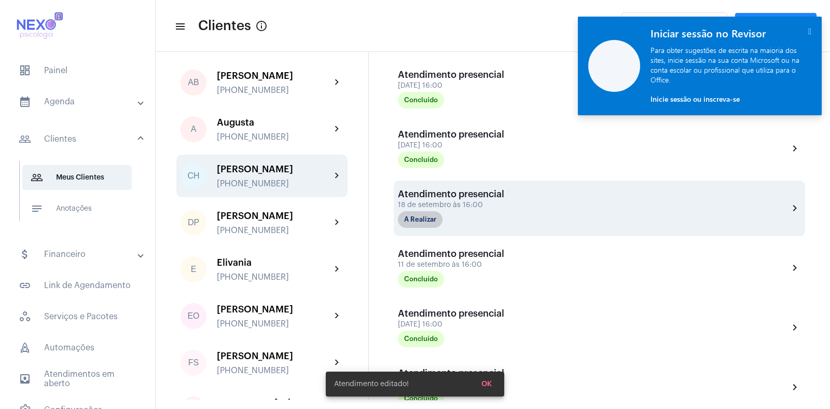
scroll to position [443, 0]
click at [410, 219] on mat-chip "A Realizar" at bounding box center [420, 219] width 45 height 17
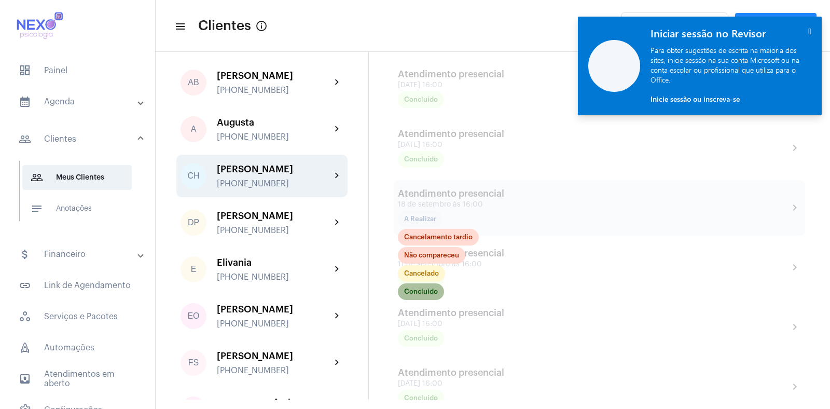
click at [428, 288] on mat-chip "Concluído" at bounding box center [421, 291] width 46 height 17
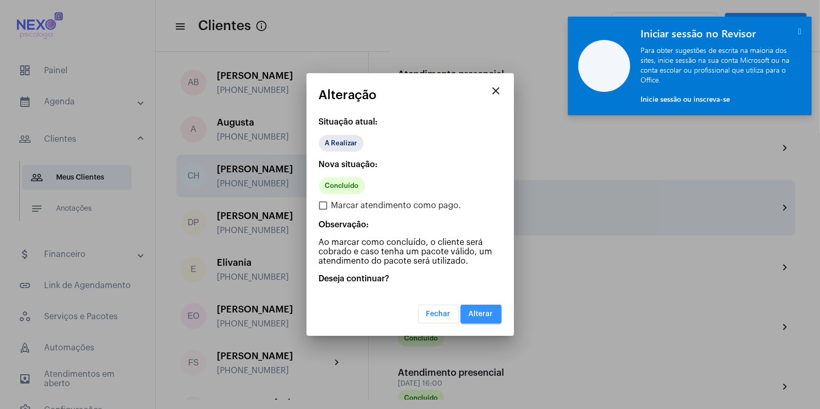
click at [491, 312] on span "Alterar" at bounding box center [481, 313] width 24 height 7
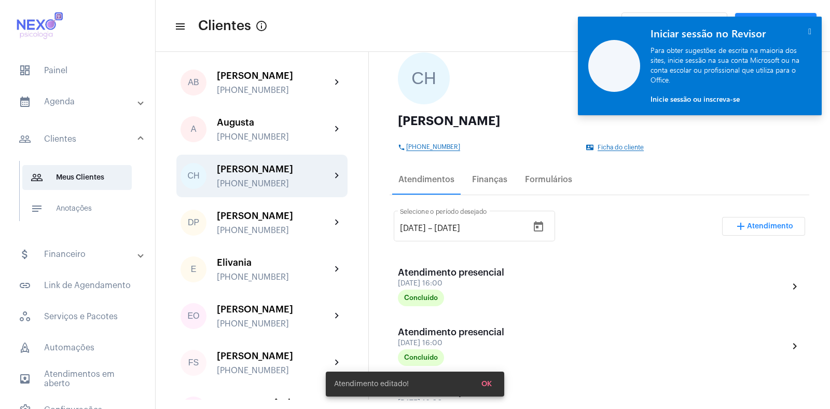
scroll to position [65, 0]
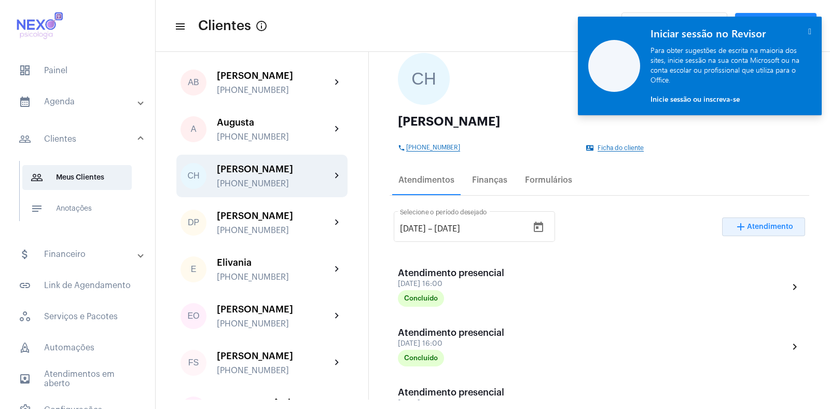
click at [755, 223] on span "Atendimento" at bounding box center [770, 226] width 46 height 7
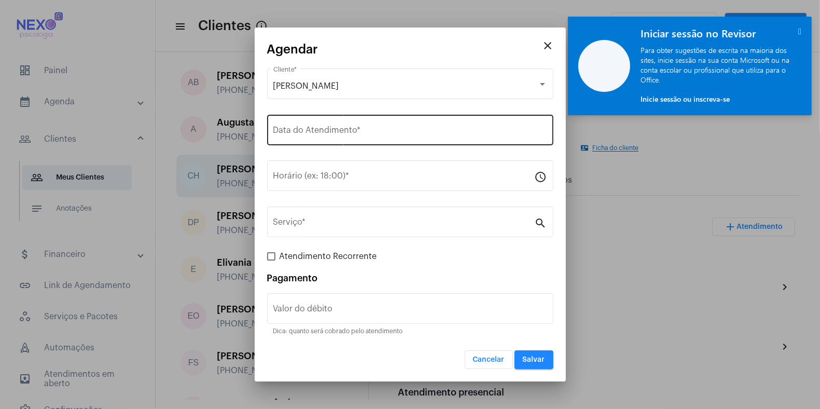
click at [345, 131] on input "Data do Atendimento *" at bounding box center [410, 132] width 274 height 9
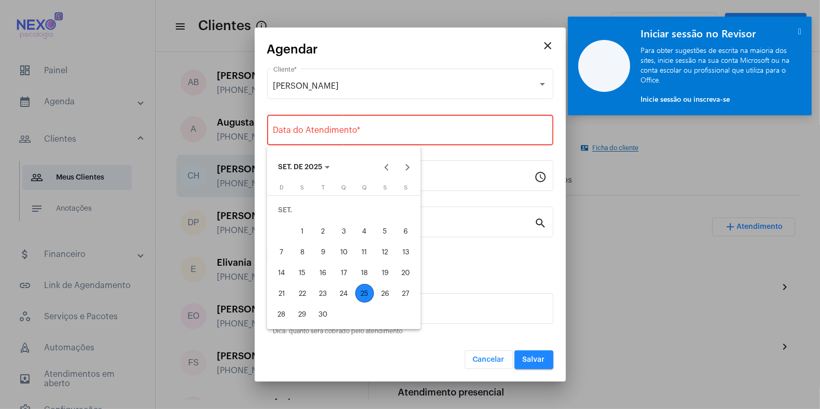
click at [367, 293] on div "25" at bounding box center [364, 293] width 19 height 19
type input "[DATE]"
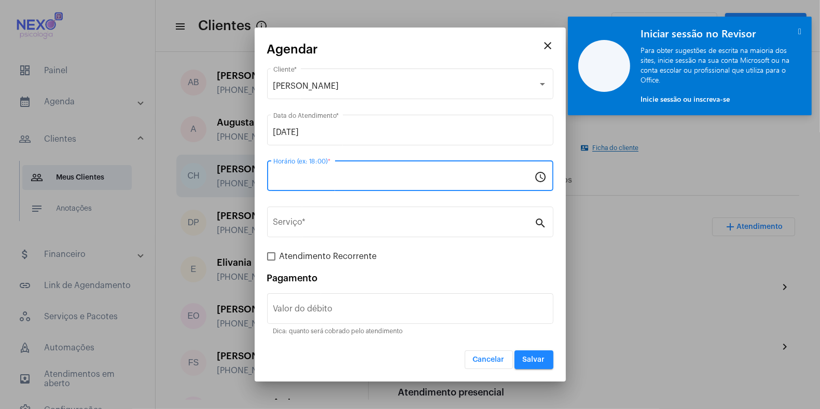
click at [288, 176] on input "Horário (ex: 18:00) *" at bounding box center [404, 177] width 262 height 9
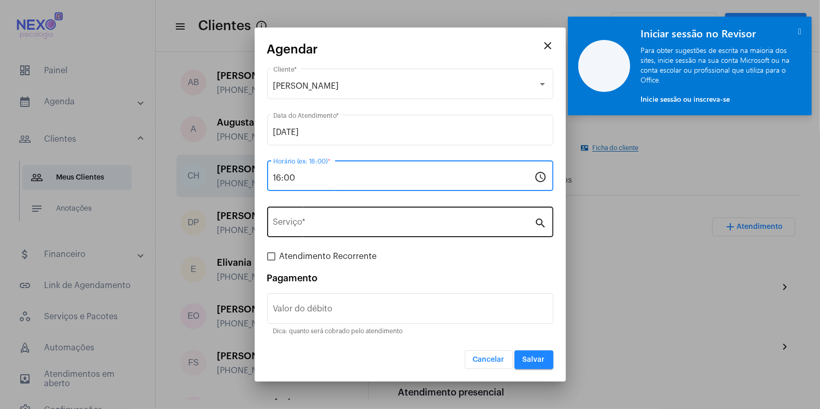
type input "16:00"
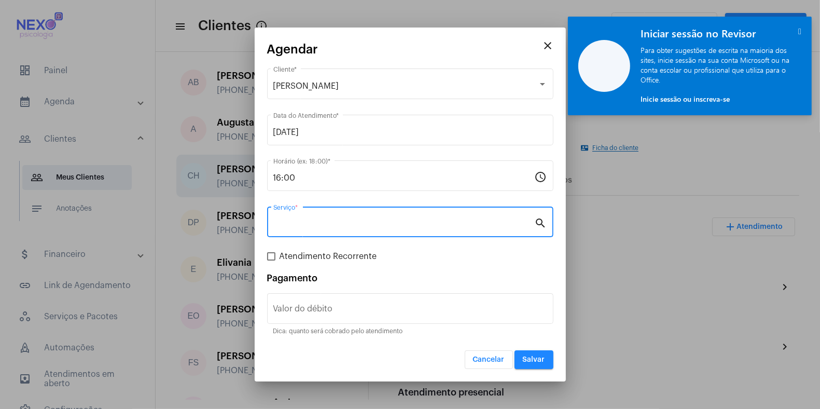
click at [294, 225] on input "Serviço *" at bounding box center [404, 223] width 262 height 9
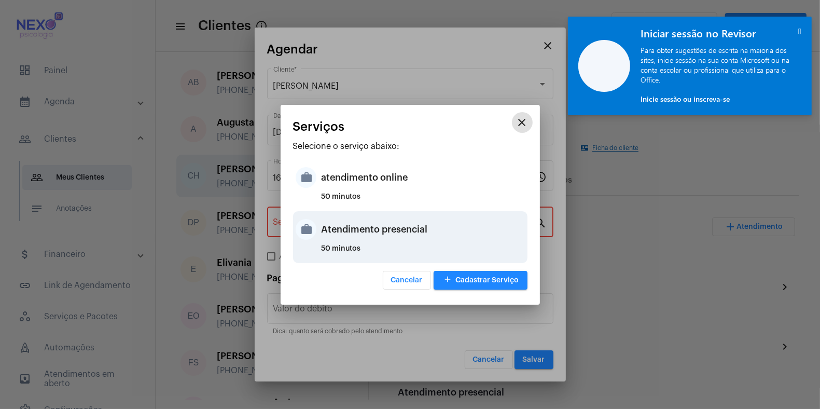
click at [322, 229] on div "Atendimento presencial" at bounding box center [423, 229] width 203 height 31
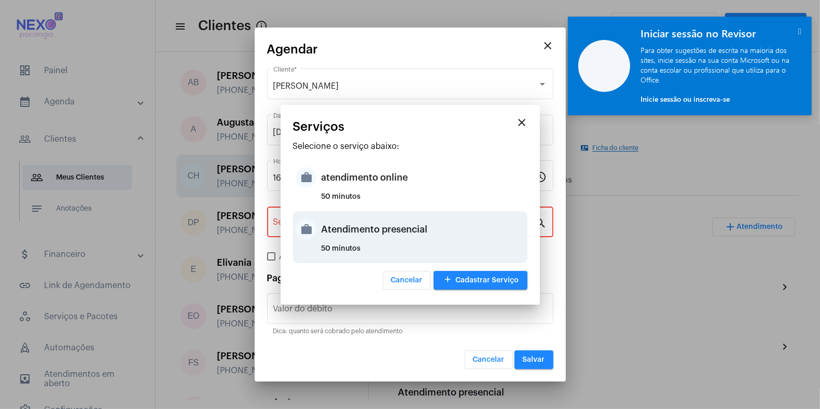
type input "Atendimento presencial"
type input "R$ 150"
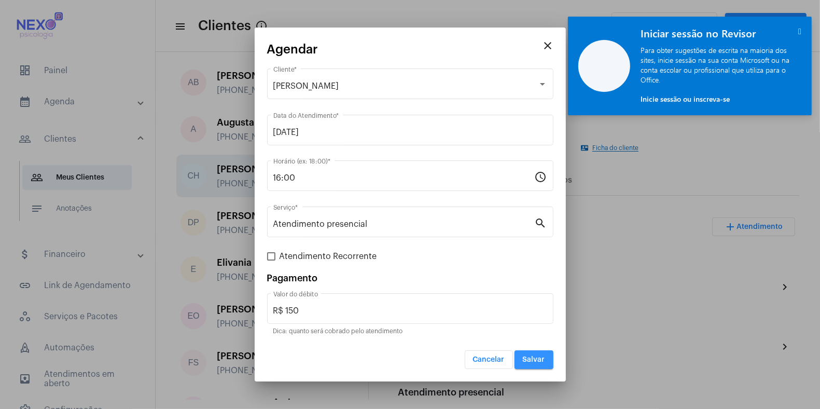
click at [534, 359] on span "Salvar" at bounding box center [534, 359] width 22 height 7
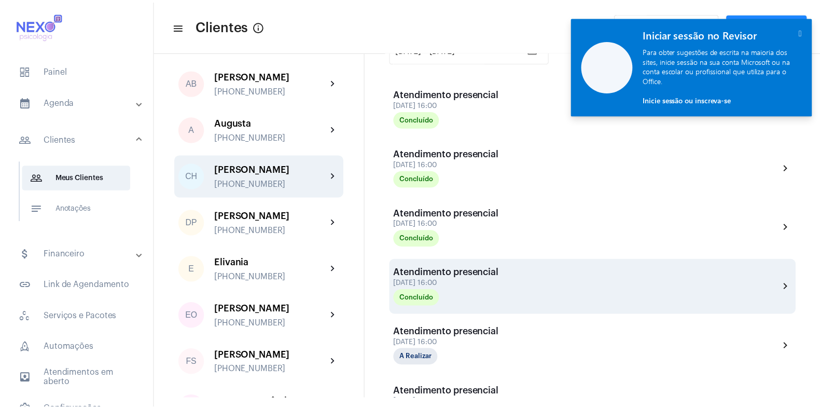
scroll to position [245, 0]
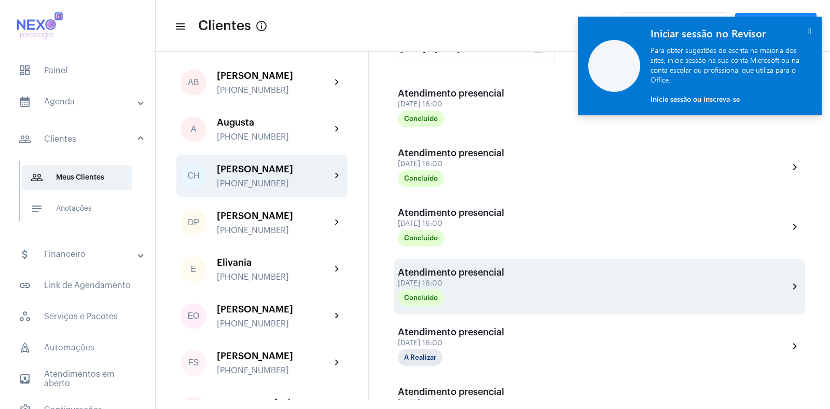
click at [789, 282] on mat-icon "chevron_right" at bounding box center [795, 286] width 12 height 12
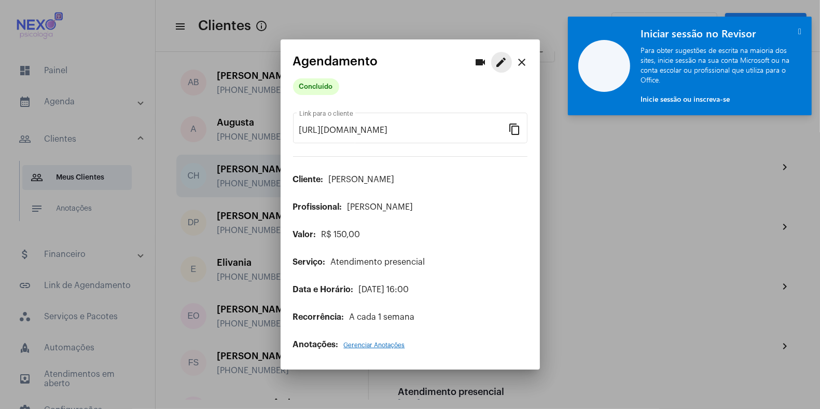
click at [501, 62] on mat-icon "edit" at bounding box center [502, 62] width 12 height 12
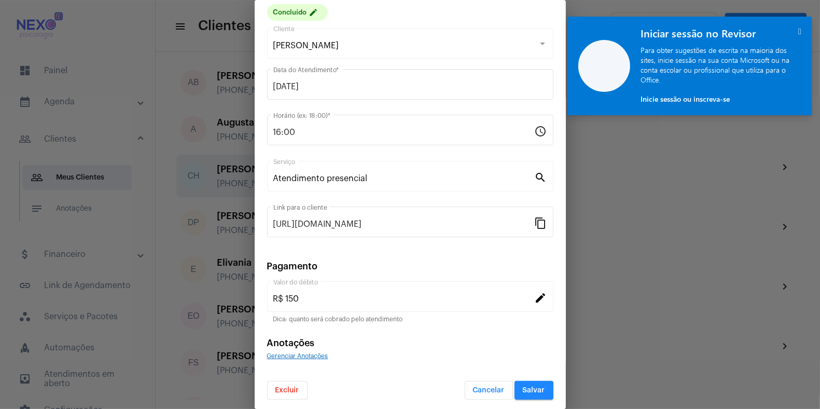
scroll to position [38, 0]
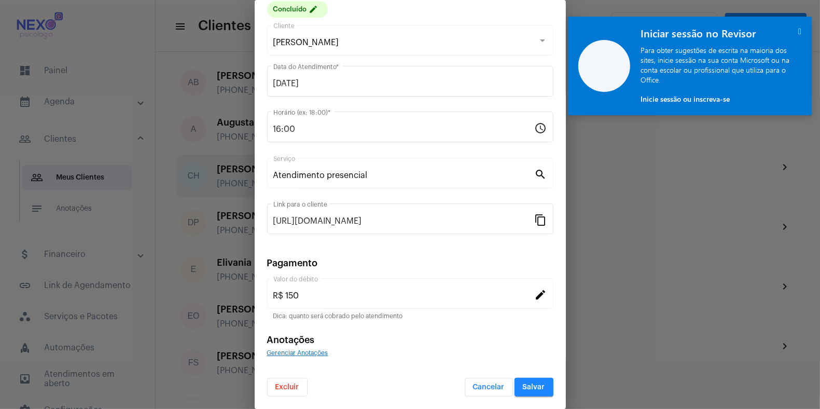
click at [287, 387] on span "Excluir" at bounding box center [288, 386] width 24 height 7
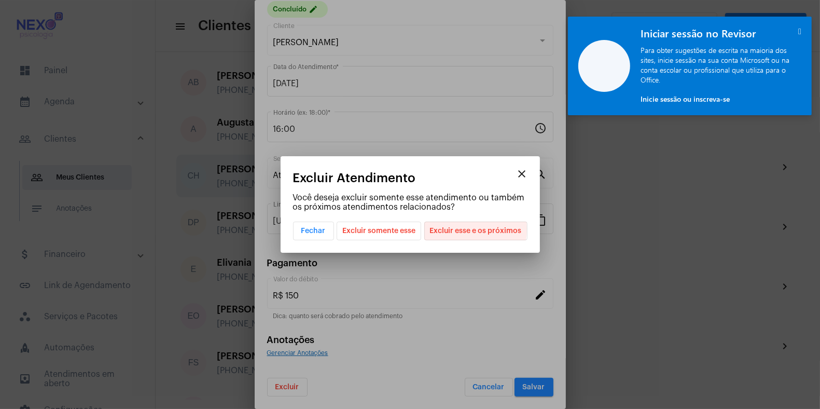
click at [461, 229] on span "Excluir esse e os próximos" at bounding box center [476, 231] width 92 height 18
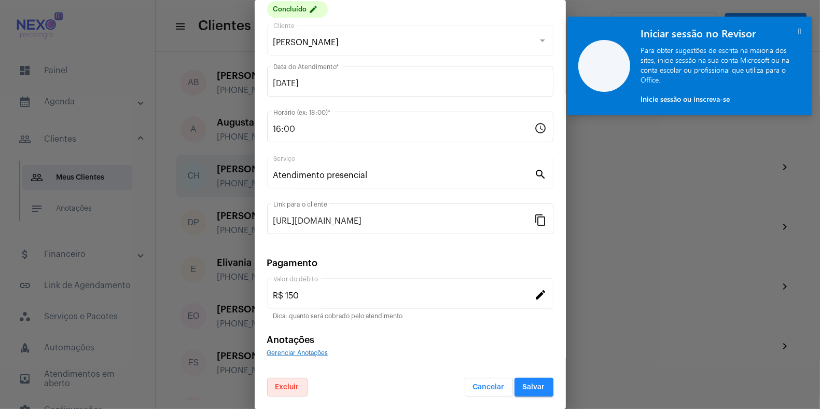
click at [523, 387] on span "Salvar" at bounding box center [534, 386] width 22 height 7
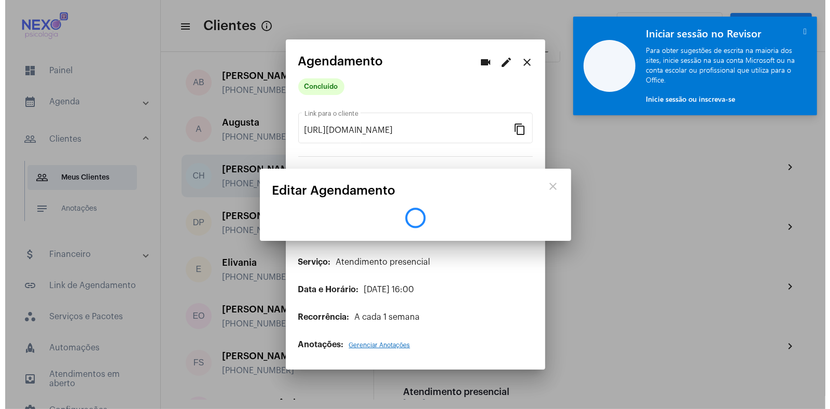
scroll to position [0, 0]
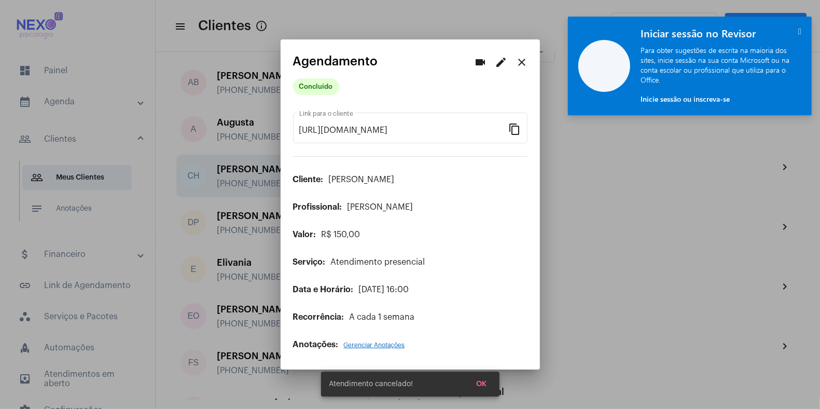
click at [601, 336] on div at bounding box center [410, 204] width 820 height 409
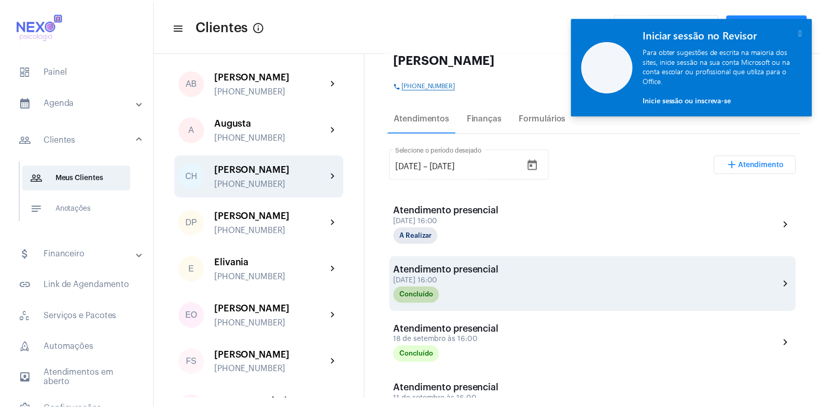
scroll to position [128, 0]
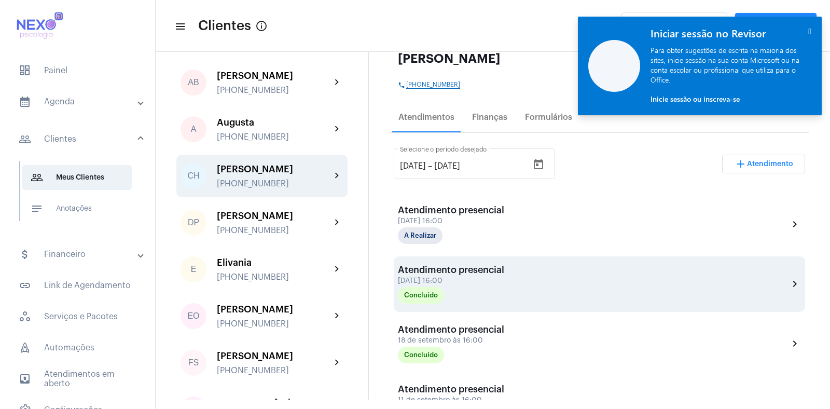
click at [477, 271] on div "Atendimento presencial" at bounding box center [451, 270] width 106 height 10
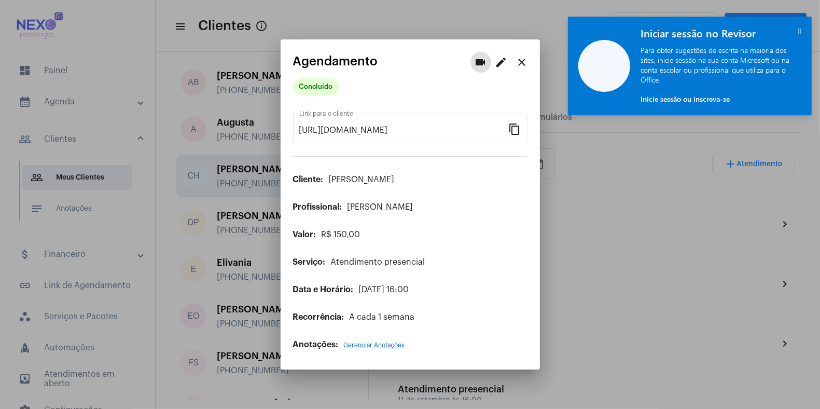
click at [498, 64] on mat-icon "edit" at bounding box center [502, 62] width 12 height 12
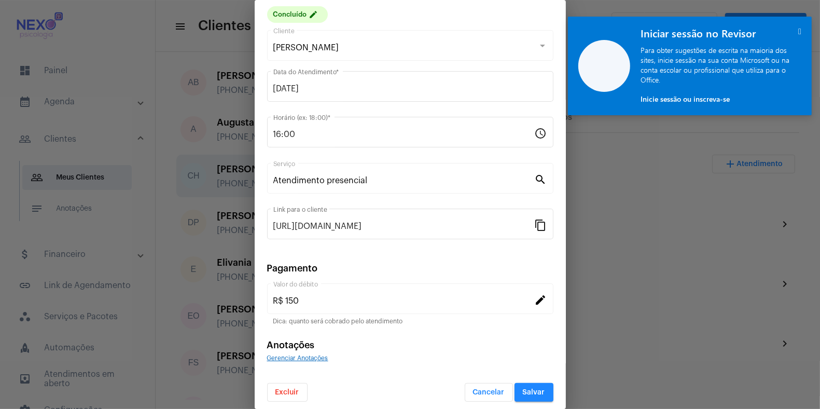
scroll to position [38, 0]
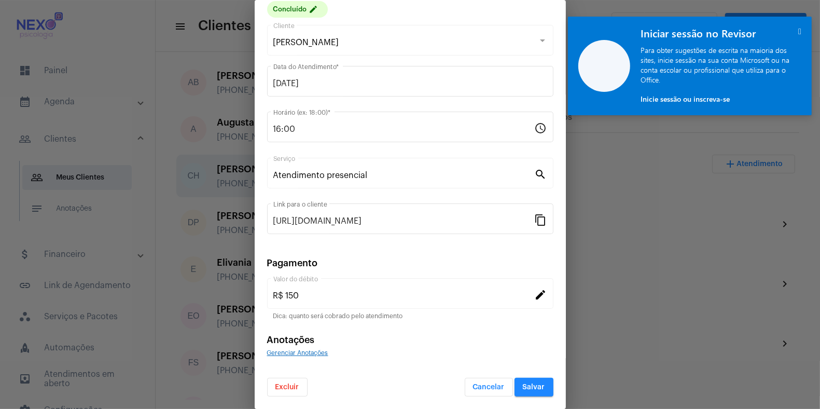
click at [285, 383] on span "Excluir" at bounding box center [288, 386] width 24 height 7
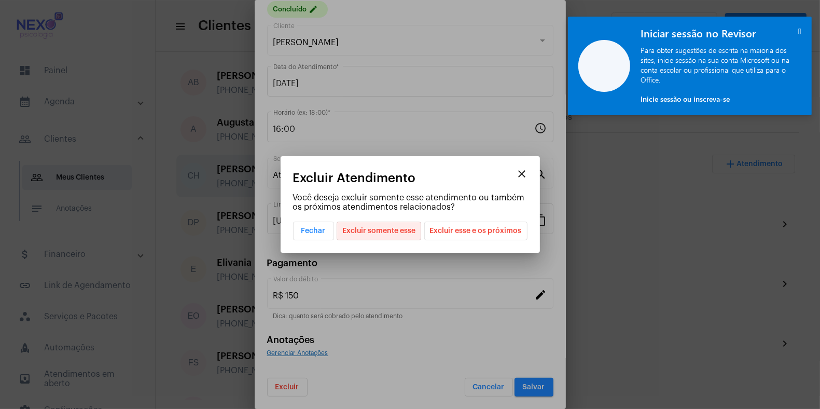
click at [382, 231] on span "Excluir somente esse" at bounding box center [378, 231] width 73 height 18
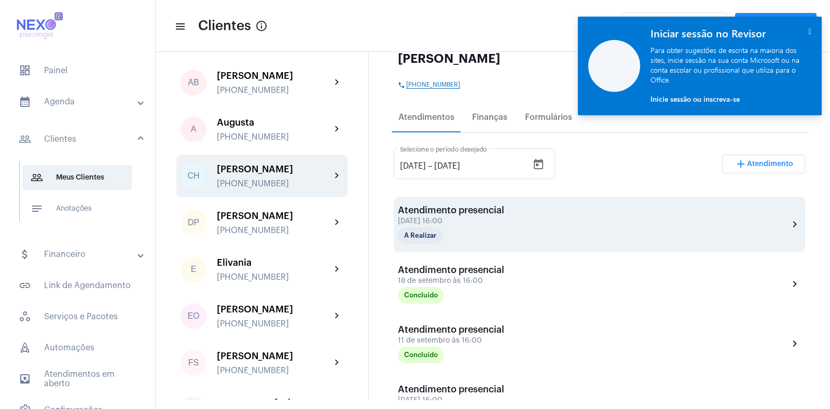
click at [468, 221] on div "[DATE] 16:00" at bounding box center [451, 221] width 106 height 8
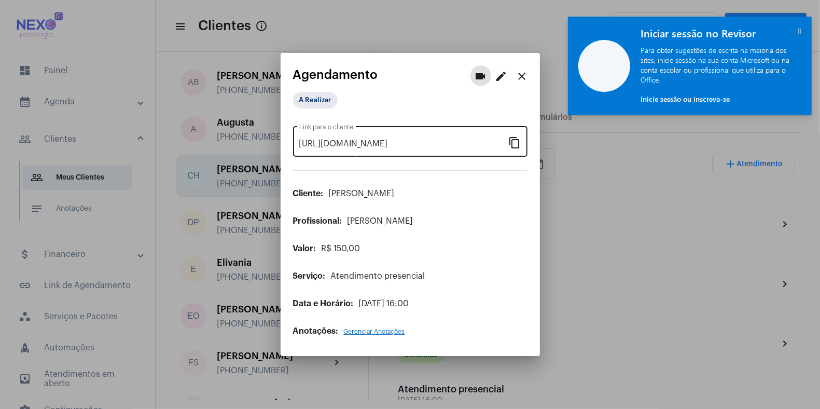
click at [515, 145] on mat-icon "content_copy" at bounding box center [515, 142] width 12 height 12
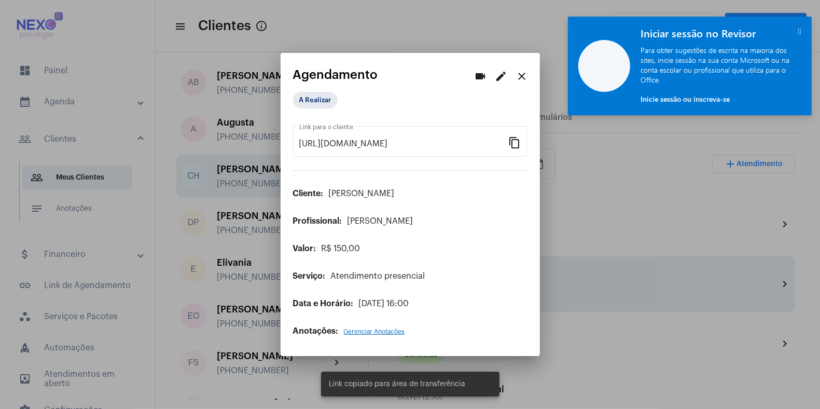
click at [616, 286] on div at bounding box center [410, 204] width 820 height 409
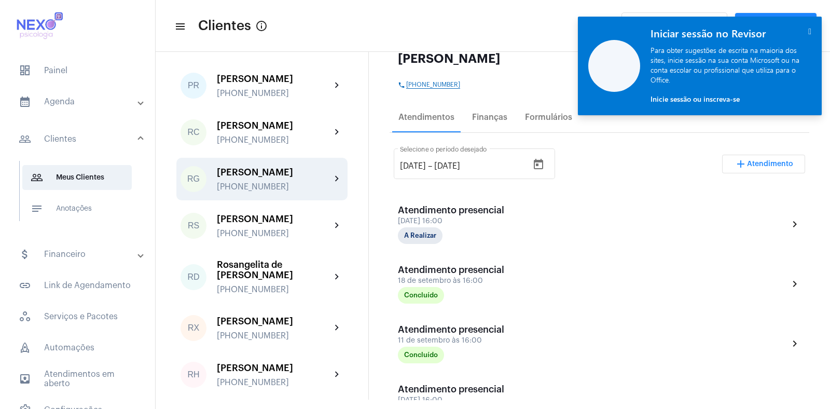
click at [273, 177] on div "[PERSON_NAME]" at bounding box center [274, 172] width 114 height 10
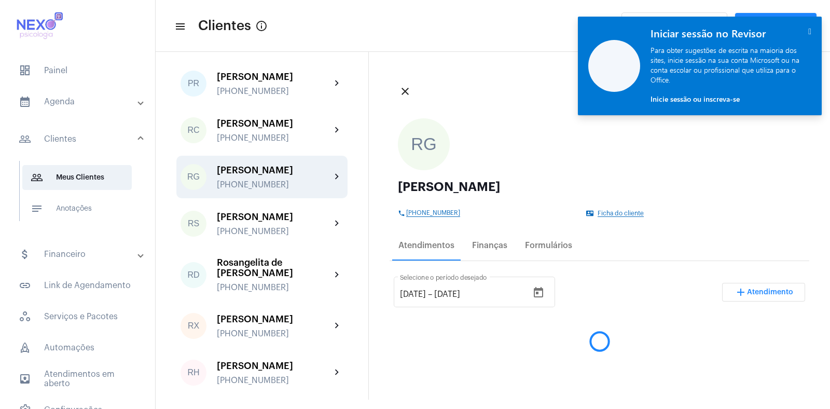
scroll to position [1416, 0]
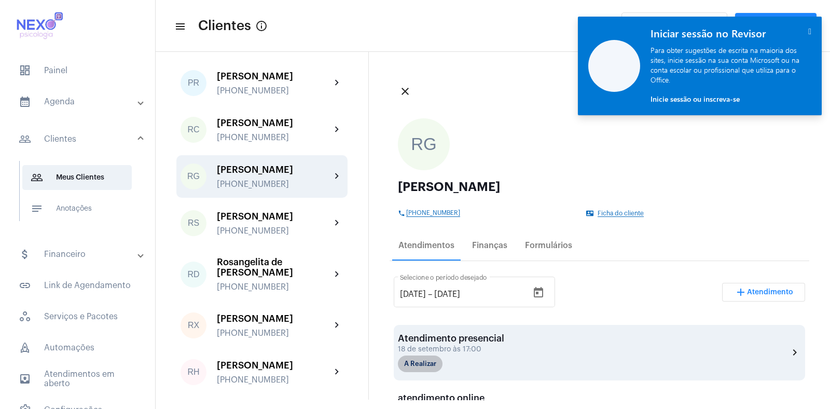
click at [436, 364] on mat-chip "A Realizar" at bounding box center [420, 363] width 45 height 17
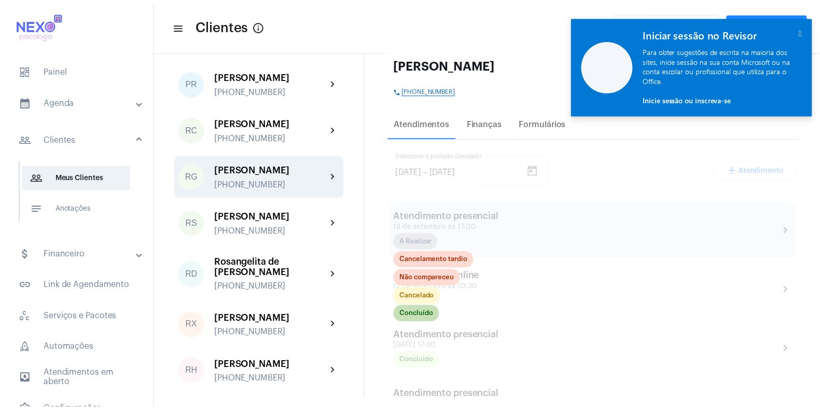
scroll to position [123, 0]
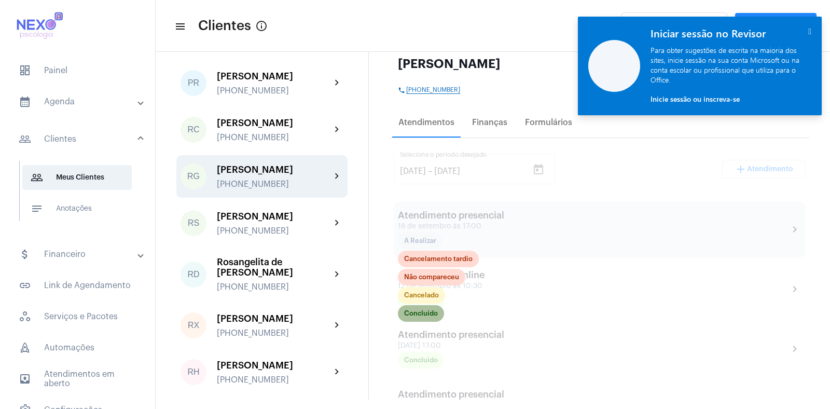
click at [428, 313] on mat-chip "Concluído" at bounding box center [421, 313] width 46 height 17
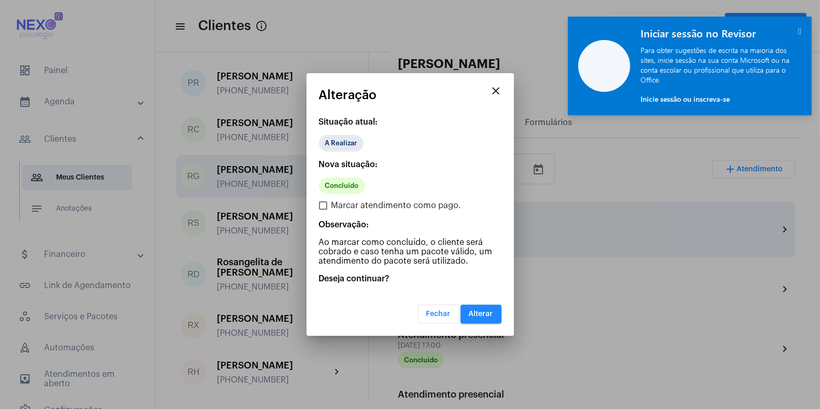
click at [476, 311] on span "Alterar" at bounding box center [481, 313] width 24 height 7
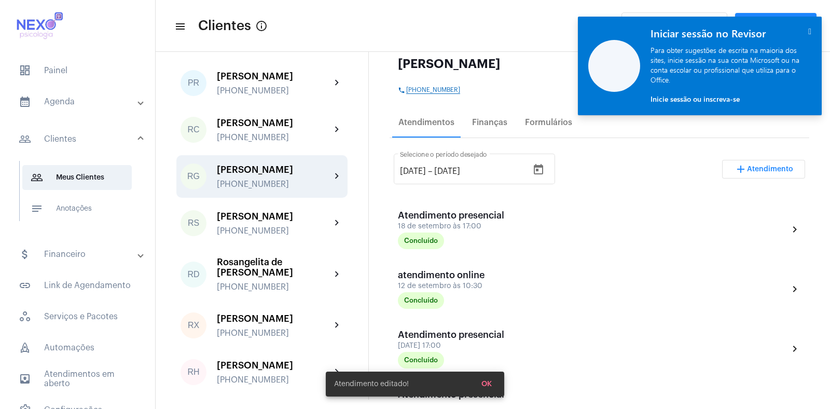
click at [747, 170] on span "Atendimento" at bounding box center [770, 169] width 46 height 7
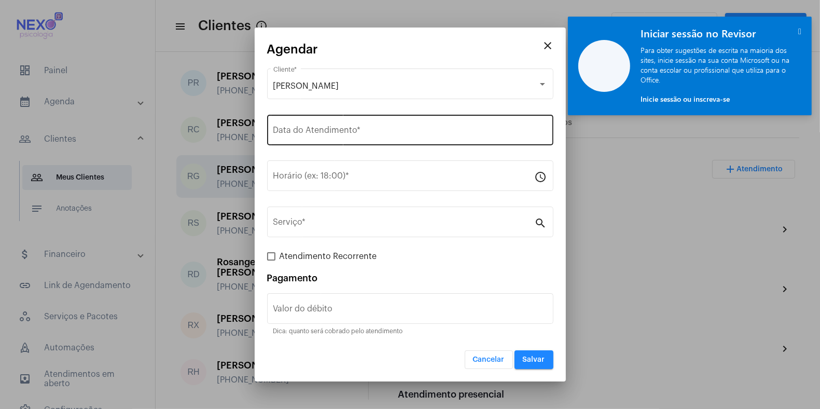
click at [305, 132] on input "Data do Atendimento *" at bounding box center [410, 132] width 274 height 9
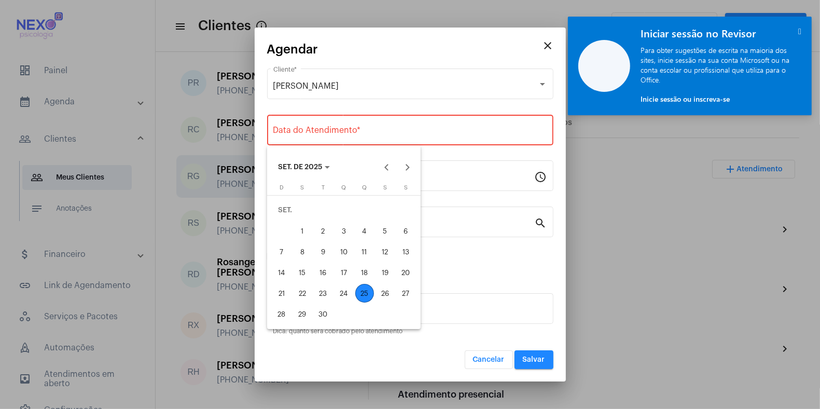
click at [360, 293] on div "25" at bounding box center [364, 293] width 19 height 19
type input "[DATE]"
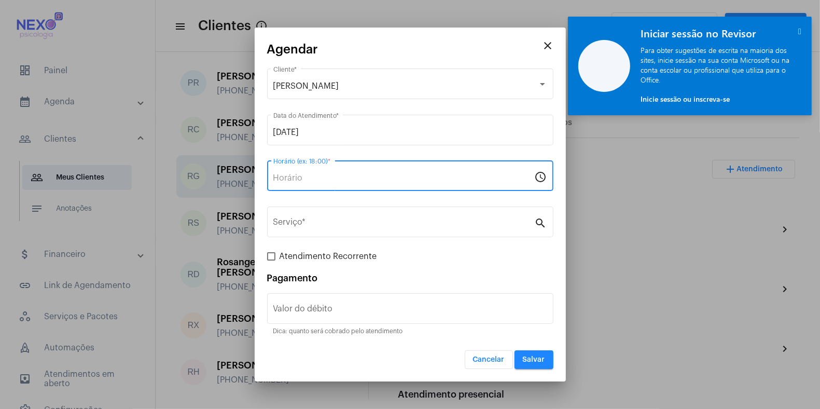
click at [321, 176] on input "Horário (ex: 18:00) *" at bounding box center [404, 177] width 262 height 9
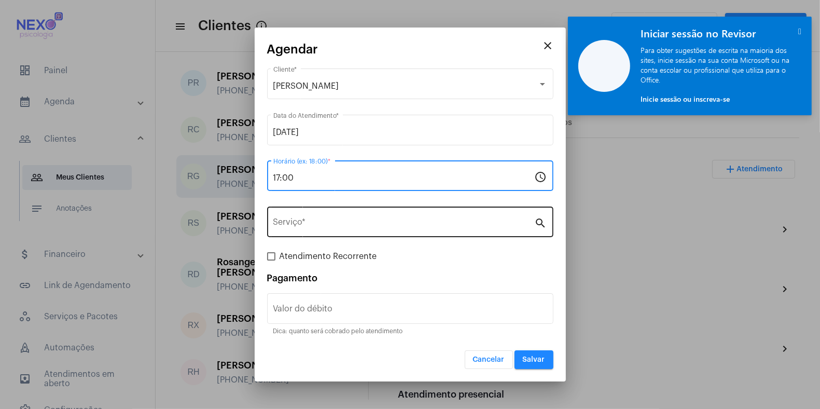
type input "17:00"
click at [325, 226] on input "Serviço *" at bounding box center [404, 223] width 262 height 9
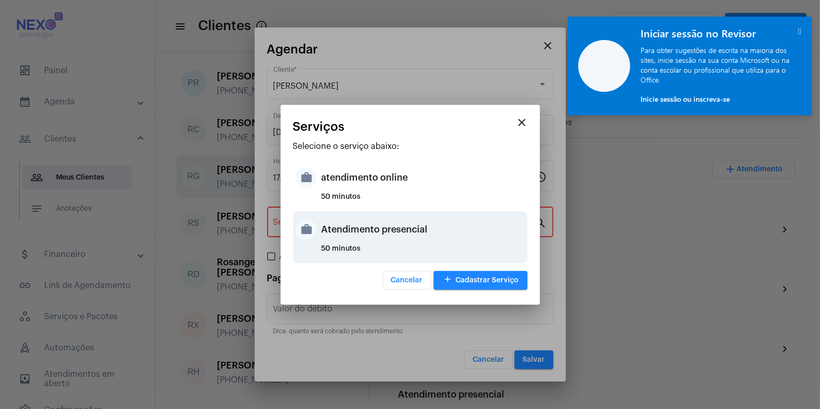
click at [325, 225] on div "Atendimento presencial" at bounding box center [423, 229] width 203 height 31
type input "Atendimento presencial"
type input "R$ 150"
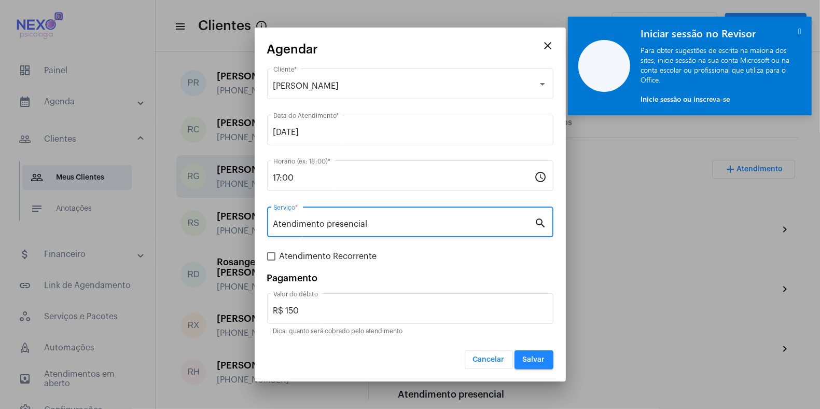
click at [535, 363] on span "Salvar" at bounding box center [534, 359] width 22 height 7
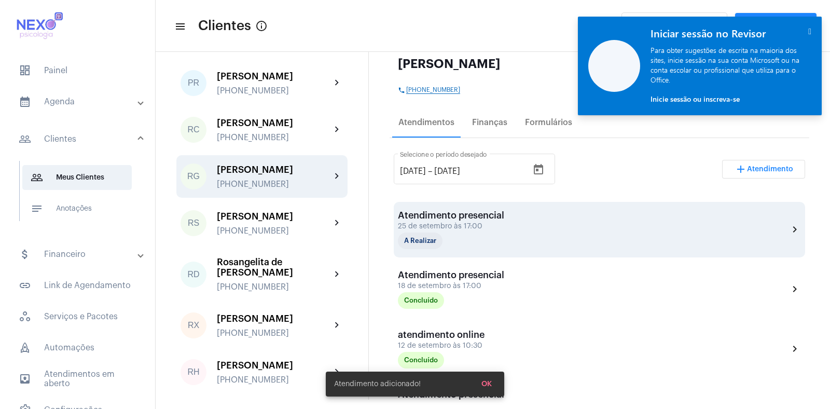
click at [489, 221] on div "Atendimento presencial [DATE] 17:00 A Realizar" at bounding box center [451, 229] width 106 height 39
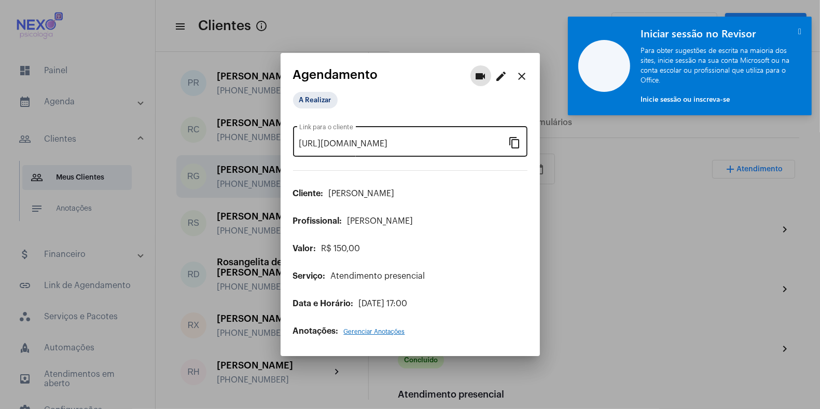
click at [515, 143] on mat-icon "content_copy" at bounding box center [515, 142] width 12 height 12
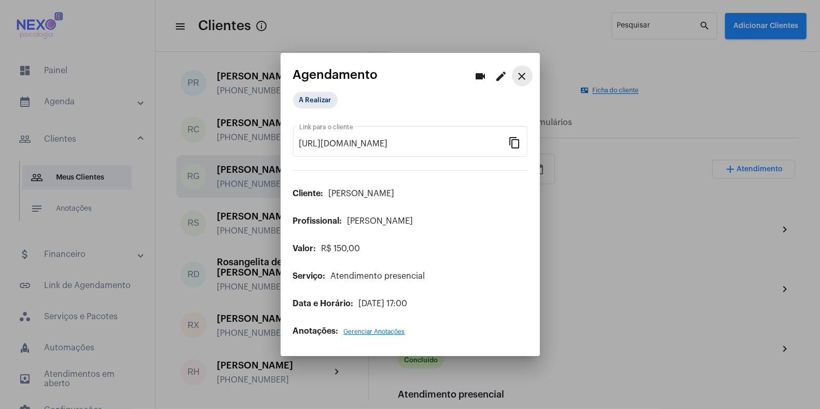
click at [521, 75] on mat-icon "close" at bounding box center [522, 76] width 12 height 12
